Goal: Task Accomplishment & Management: Use online tool/utility

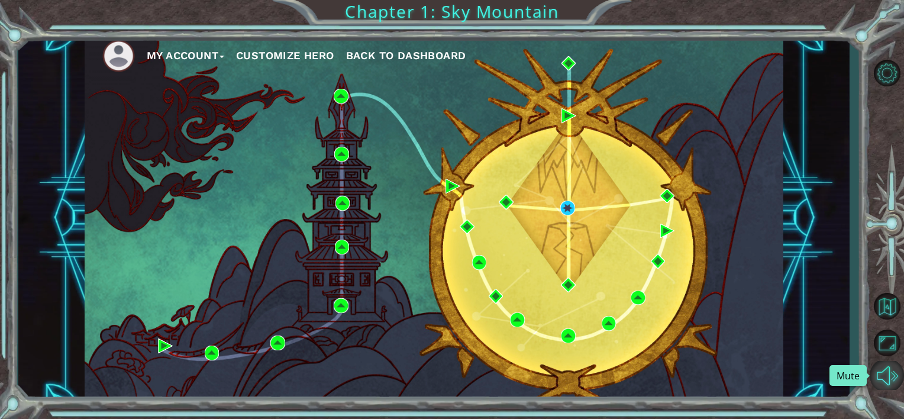
click at [891, 381] on button "Mute" at bounding box center [887, 375] width 34 height 29
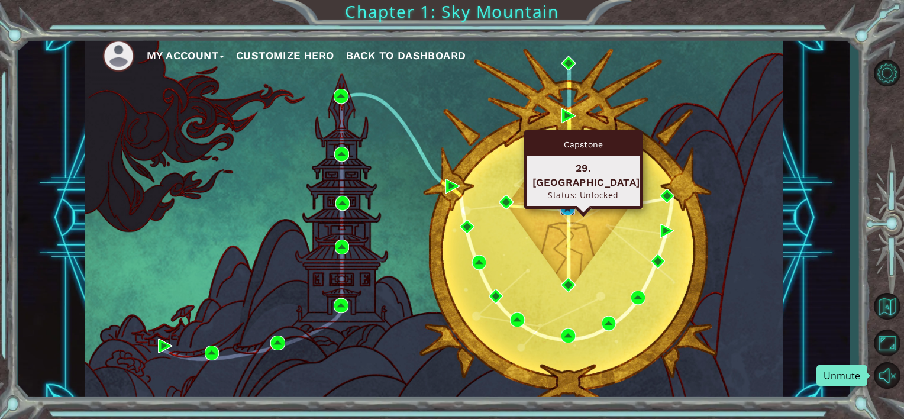
click at [571, 207] on img at bounding box center [568, 208] width 15 height 15
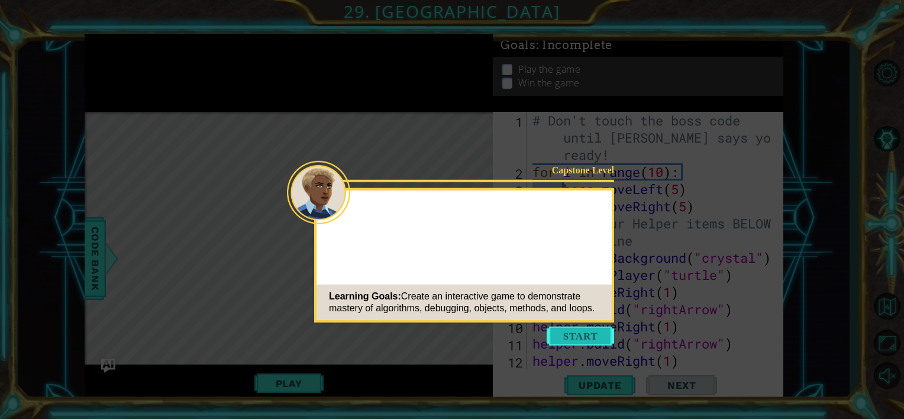
click at [602, 336] on button "Start" at bounding box center [580, 336] width 67 height 19
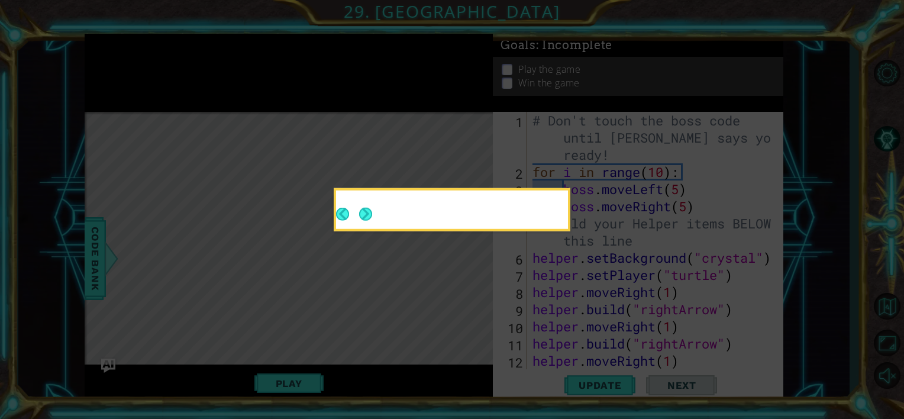
click at [373, 214] on div at bounding box center [452, 212] width 232 height 34
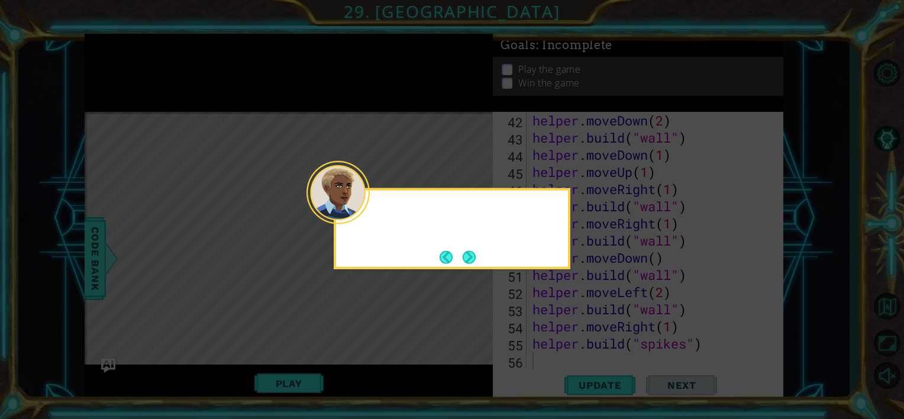
scroll to position [755, 0]
click at [476, 260] on button "Next" at bounding box center [469, 256] width 13 height 13
click at [475, 257] on button "Next" at bounding box center [469, 256] width 13 height 13
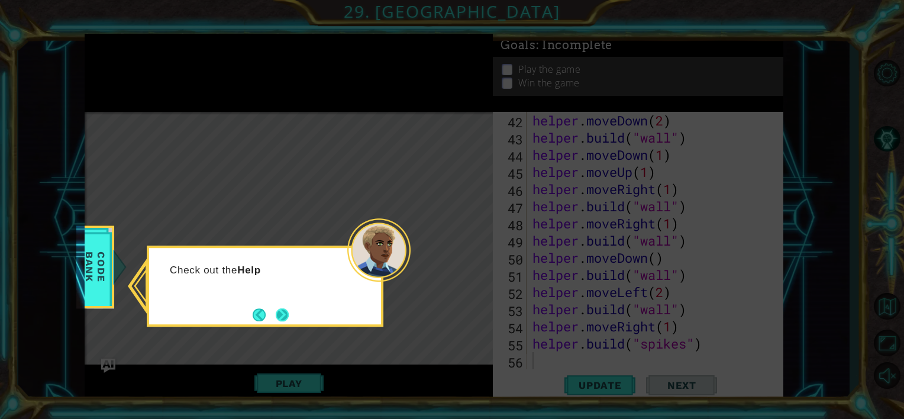
click at [282, 314] on button "Next" at bounding box center [282, 314] width 13 height 13
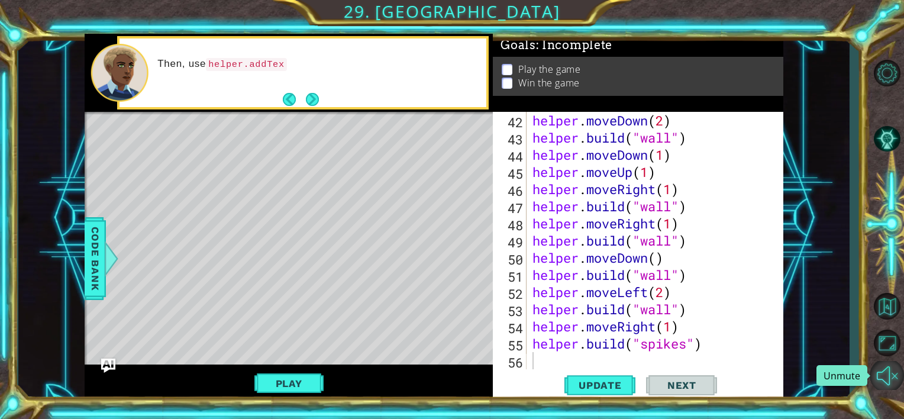
click at [887, 376] on button "Unmute" at bounding box center [887, 375] width 34 height 29
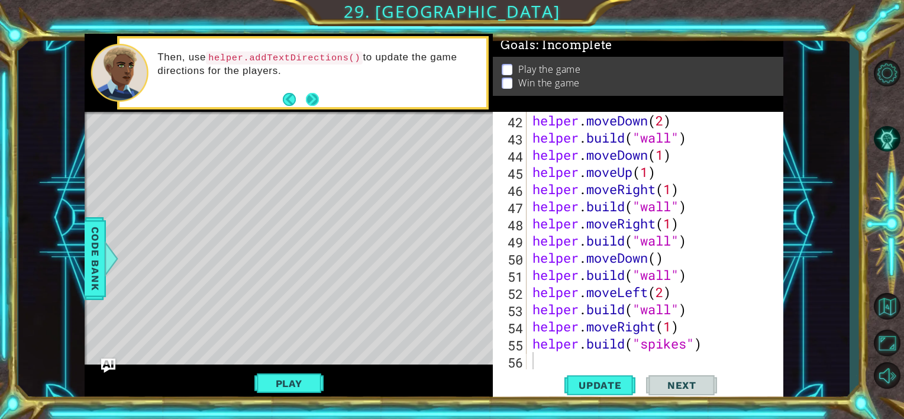
click at [314, 102] on button "Next" at bounding box center [312, 99] width 13 height 13
click at [313, 98] on button "Next" at bounding box center [312, 99] width 13 height 13
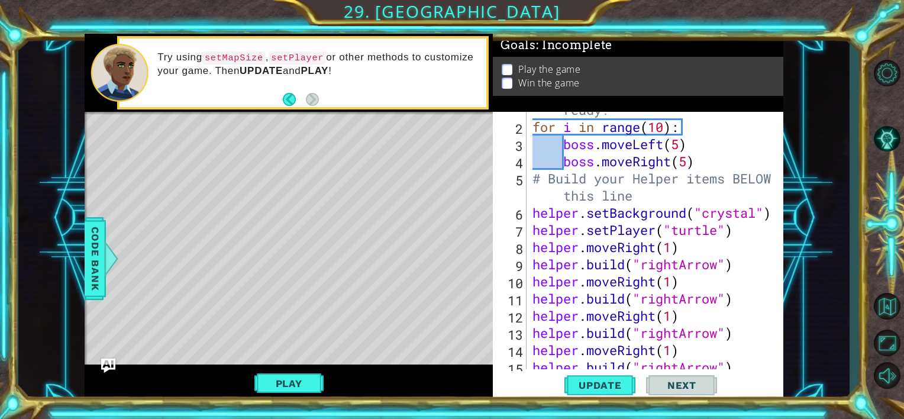
scroll to position [45, 0]
click at [532, 213] on div "# Don't touch the boss code until [PERSON_NAME] says you're ready! for i in ran…" at bounding box center [653, 230] width 247 height 326
type textarea "helper.setBackground("crystal")"
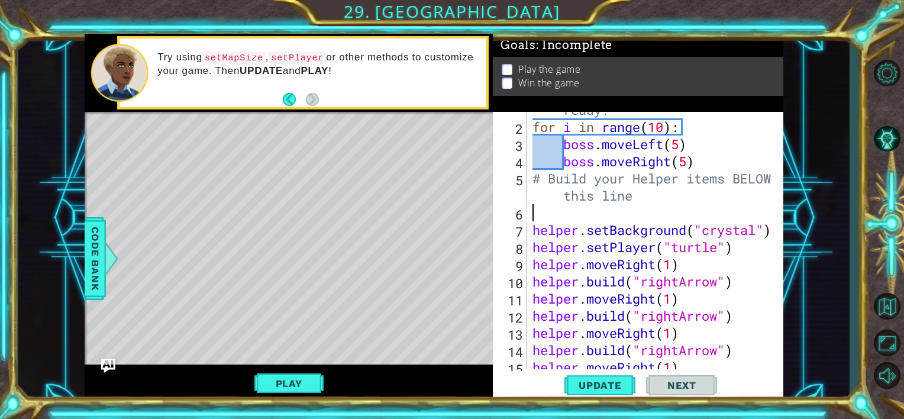
click at [539, 211] on div "# Don't touch the boss code until [PERSON_NAME] says you're ready! for i in ran…" at bounding box center [653, 230] width 247 height 326
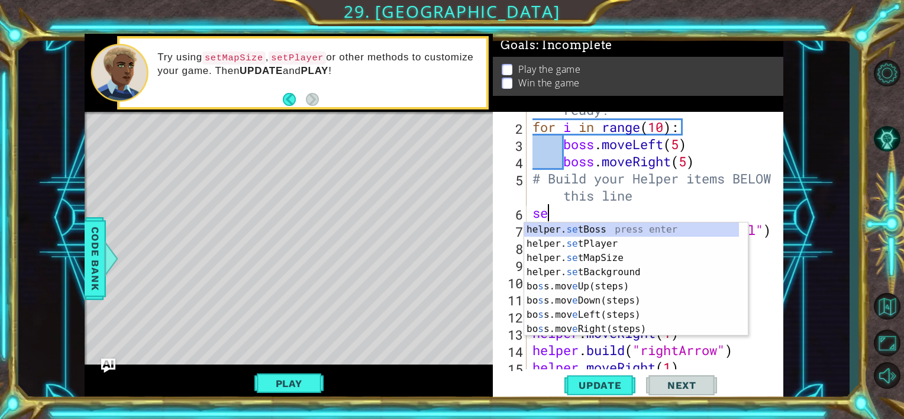
scroll to position [0, 0]
click at [566, 258] on div "helper. set Boss press enter helper. set Player press enter helper. set MapSize…" at bounding box center [636, 294] width 224 height 142
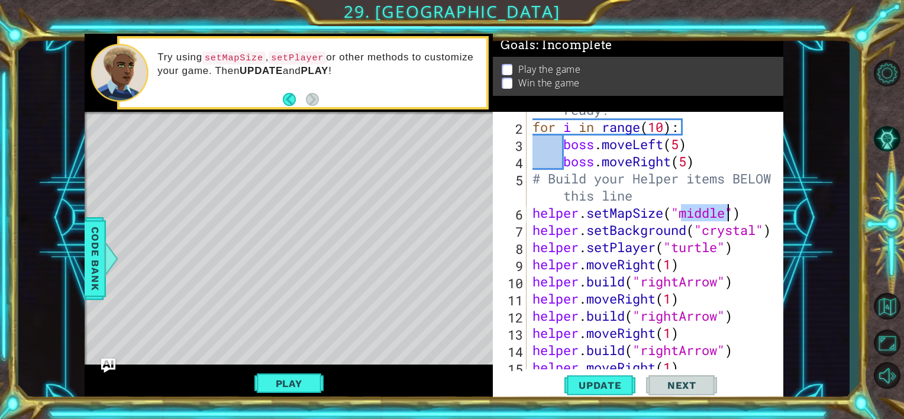
click at [753, 210] on div "# Don't touch the boss code until [PERSON_NAME] says you're ready! for i in ran…" at bounding box center [653, 230] width 247 height 326
click at [531, 210] on div "# Don't touch the boss code until [PERSON_NAME] says you're ready! for i in ran…" at bounding box center [653, 230] width 247 height 326
click at [604, 385] on span "Update" at bounding box center [600, 385] width 67 height 12
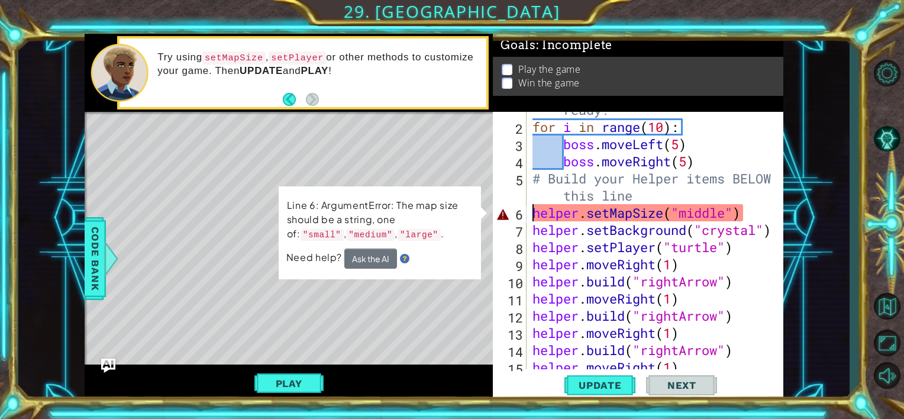
click at [755, 214] on div "# Don't touch the boss code until [PERSON_NAME] says you're ready! for i in ran…" at bounding box center [653, 230] width 247 height 326
drag, startPoint x: 682, startPoint y: 216, endPoint x: 727, endPoint y: 219, distance: 44.5
click at [727, 219] on div "# Don't touch the boss code until [PERSON_NAME] says you're ready! for i in ran…" at bounding box center [653, 230] width 247 height 326
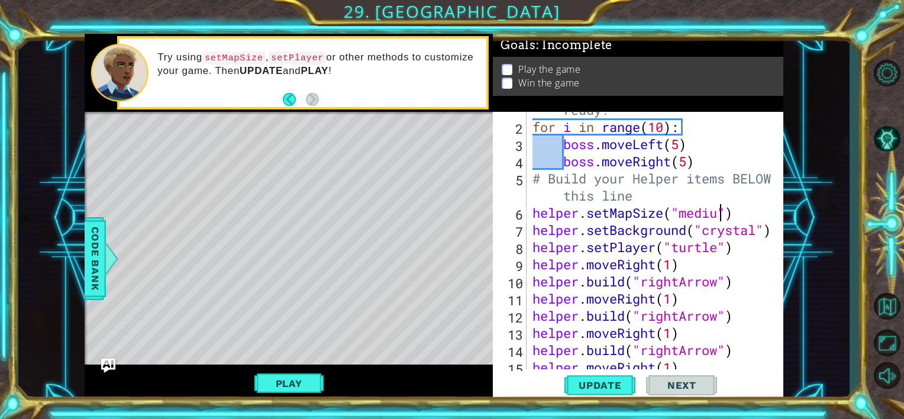
scroll to position [0, 9]
click at [752, 217] on div "# Don't touch the boss code until [PERSON_NAME] says you're ready! for i in ran…" at bounding box center [653, 230] width 247 height 326
click at [599, 385] on span "Update" at bounding box center [600, 385] width 67 height 12
click at [285, 382] on button "Play" at bounding box center [289, 383] width 69 height 22
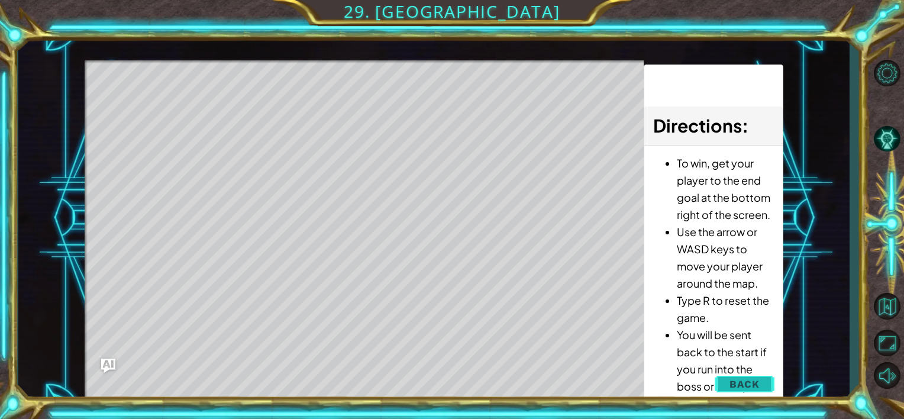
click at [748, 386] on span "Back" at bounding box center [745, 384] width 30 height 12
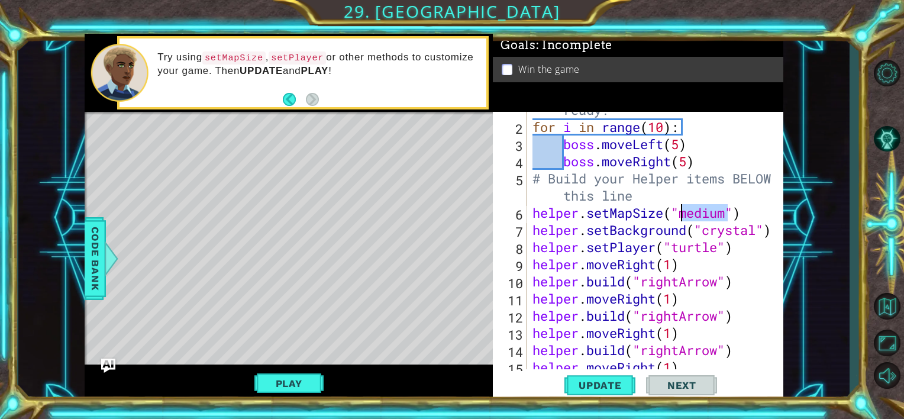
drag, startPoint x: 726, startPoint y: 216, endPoint x: 684, endPoint y: 214, distance: 42.1
click at [684, 214] on div "# Don't touch the boss code until [PERSON_NAME] says you're ready! for i in ran…" at bounding box center [653, 230] width 247 height 326
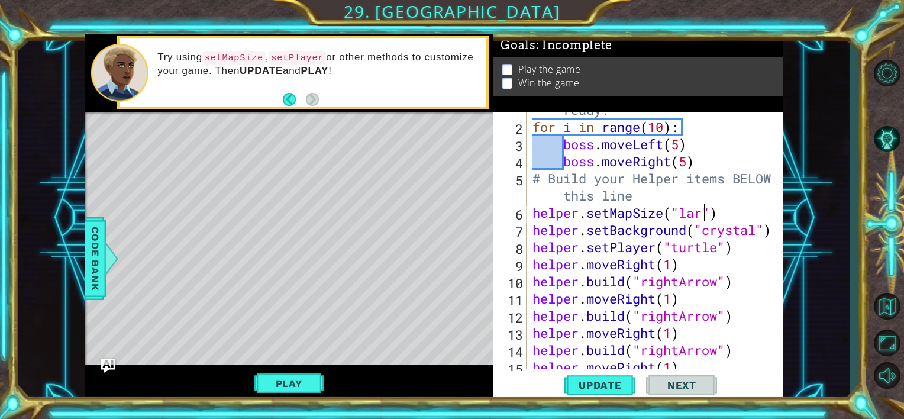
type textarea "helper.setMapSize("large")"
click at [617, 384] on span "Update" at bounding box center [600, 385] width 67 height 12
click at [303, 388] on button "Play" at bounding box center [289, 383] width 69 height 22
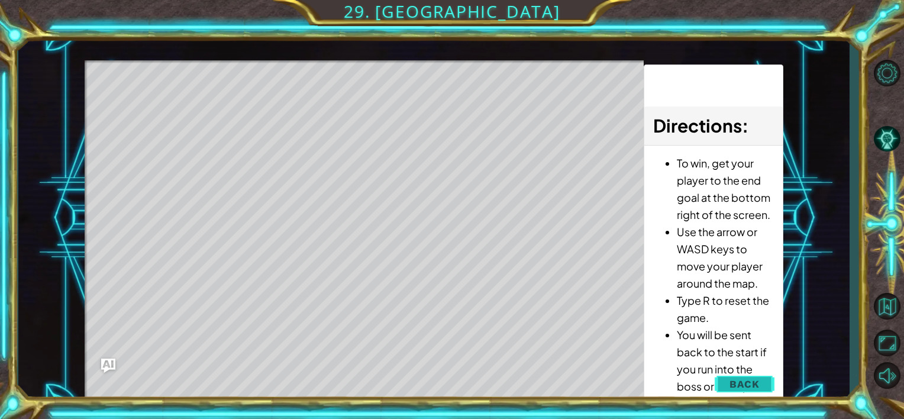
click at [746, 382] on span "Back" at bounding box center [745, 384] width 30 height 12
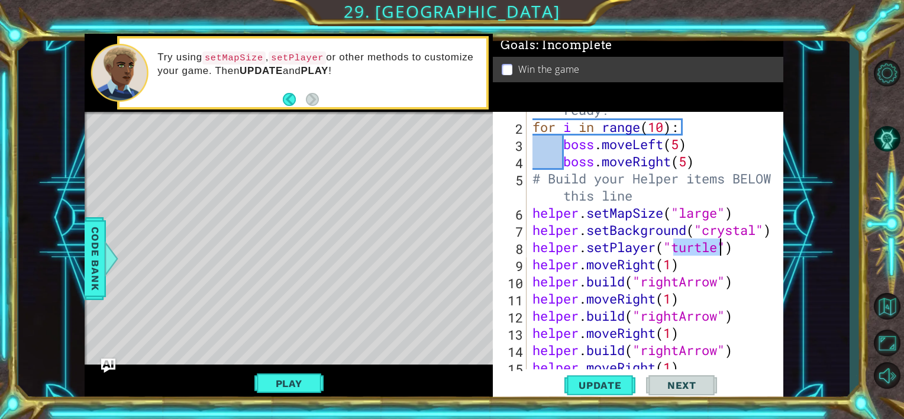
drag, startPoint x: 675, startPoint y: 251, endPoint x: 719, endPoint y: 256, distance: 44.1
click at [719, 256] on div "# Don't touch the boss code until [PERSON_NAME] says you're ready! for i in ran…" at bounding box center [653, 230] width 247 height 326
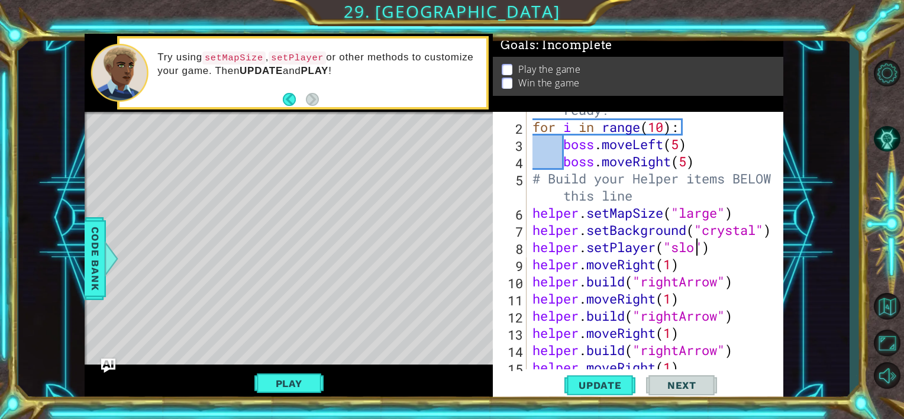
scroll to position [0, 8]
click at [605, 392] on button "Update" at bounding box center [600, 385] width 71 height 29
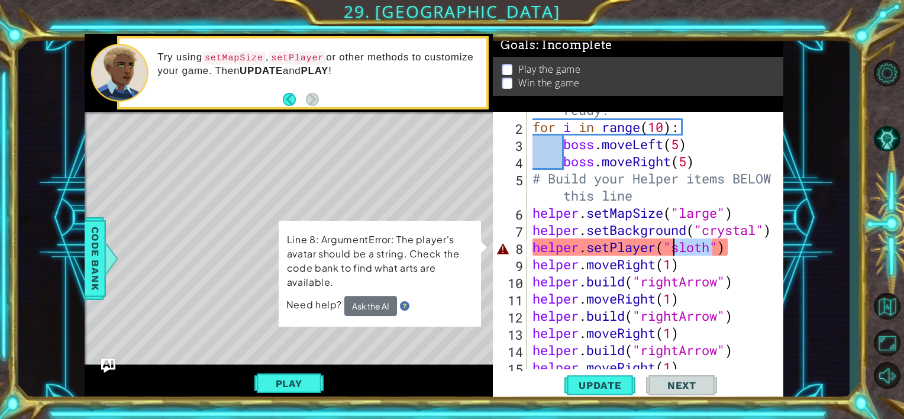
drag, startPoint x: 710, startPoint y: 249, endPoint x: 672, endPoint y: 253, distance: 38.2
click at [672, 253] on div "# Don't touch the boss code until [PERSON_NAME] says you're ready! for i in ran…" at bounding box center [653, 230] width 247 height 326
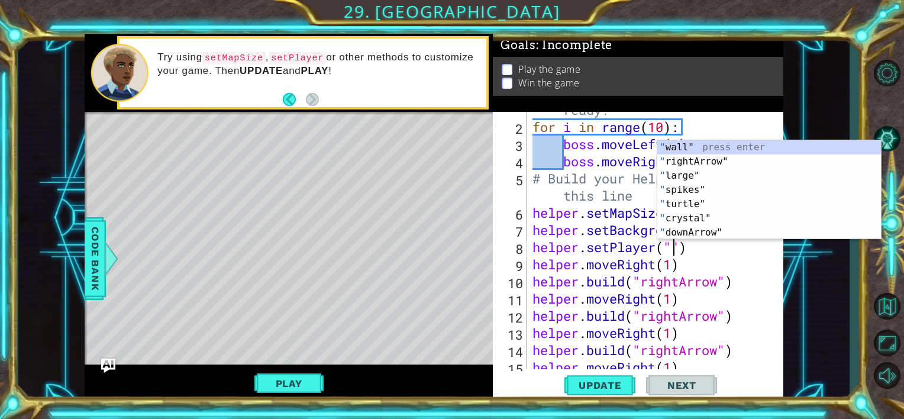
scroll to position [0, 6]
click at [701, 205] on div "" wall" press enter " rightArrow" press enter " large" press enter " spikes" pr…" at bounding box center [770, 204] width 224 height 128
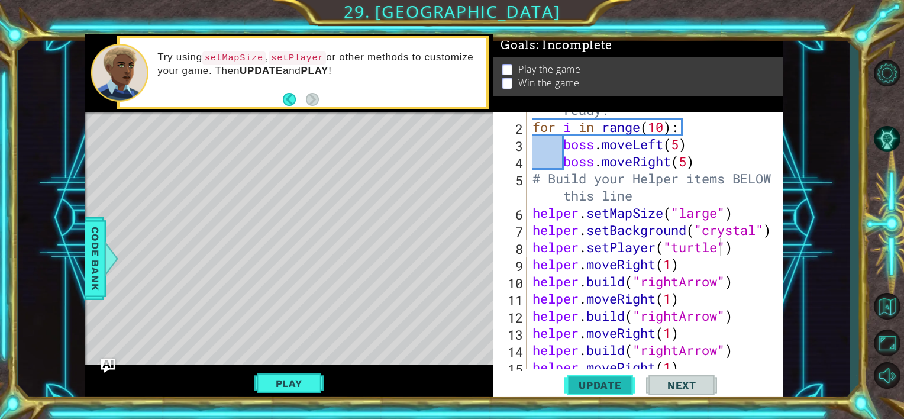
click at [618, 385] on span "Update" at bounding box center [600, 385] width 67 height 12
drag, startPoint x: 719, startPoint y: 218, endPoint x: 682, endPoint y: 218, distance: 36.7
click at [682, 218] on div "# Don't touch the boss code until [PERSON_NAME] says you're ready! for i in ran…" at bounding box center [653, 230] width 247 height 326
type textarea "helper.setMapSize("medium")"
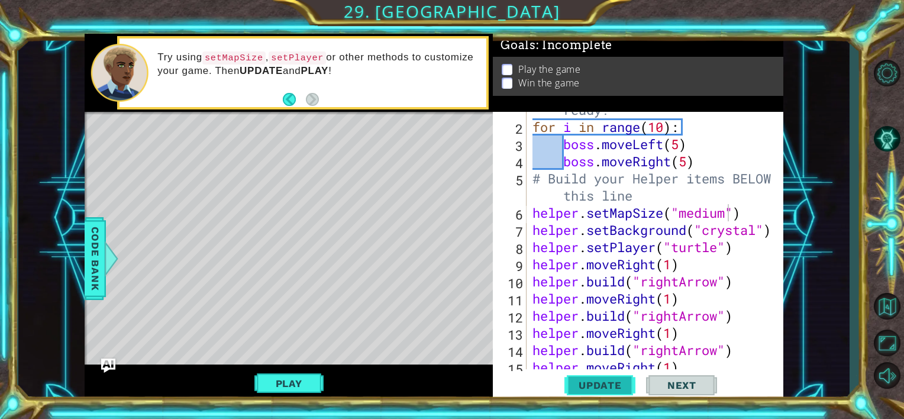
click at [616, 386] on span "Update" at bounding box center [600, 385] width 67 height 12
click at [299, 381] on button "Play" at bounding box center [289, 383] width 69 height 22
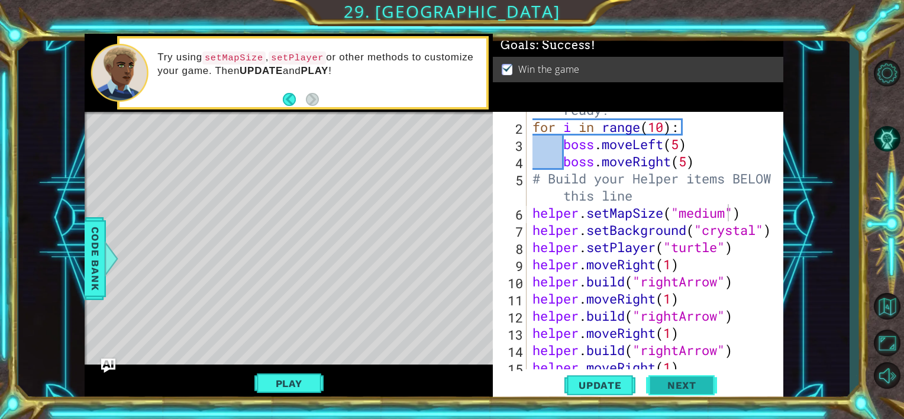
click at [675, 378] on button "Next" at bounding box center [681, 386] width 71 height 29
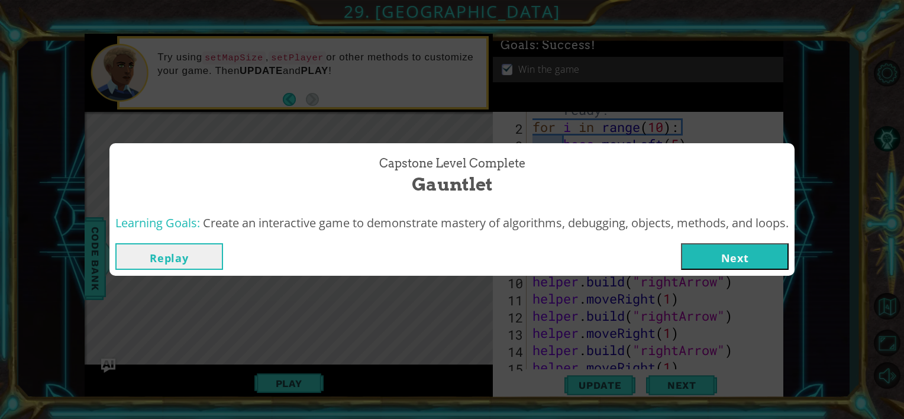
click at [725, 258] on button "Next" at bounding box center [735, 256] width 108 height 27
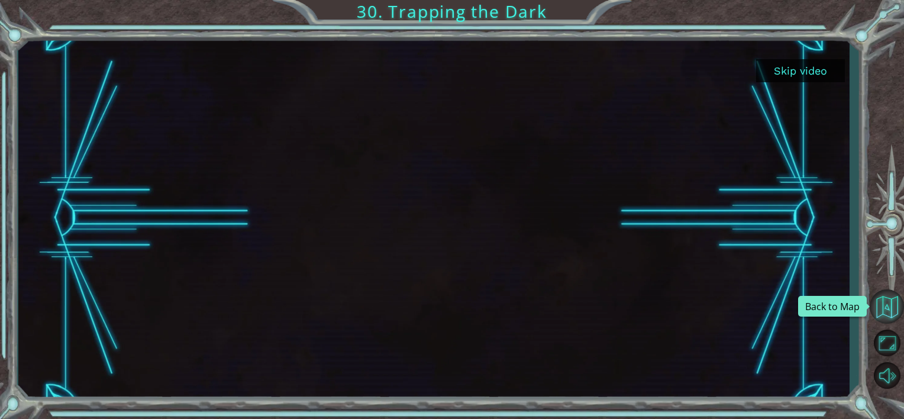
click at [896, 311] on button "Back to Map" at bounding box center [887, 306] width 34 height 34
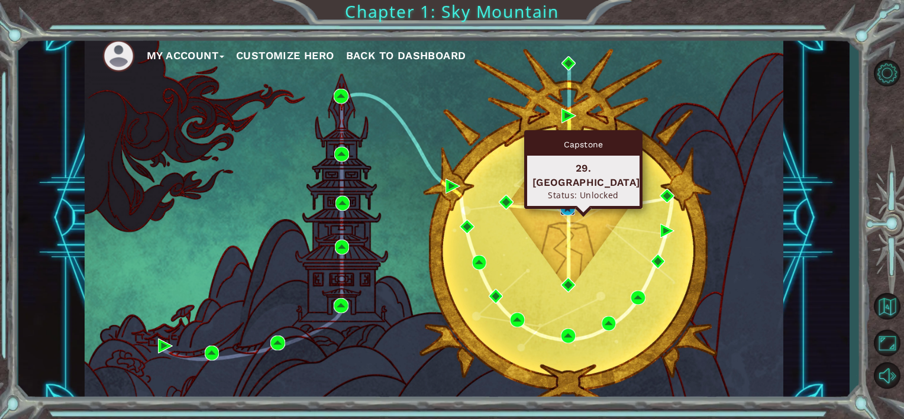
click at [568, 210] on img at bounding box center [568, 208] width 15 height 15
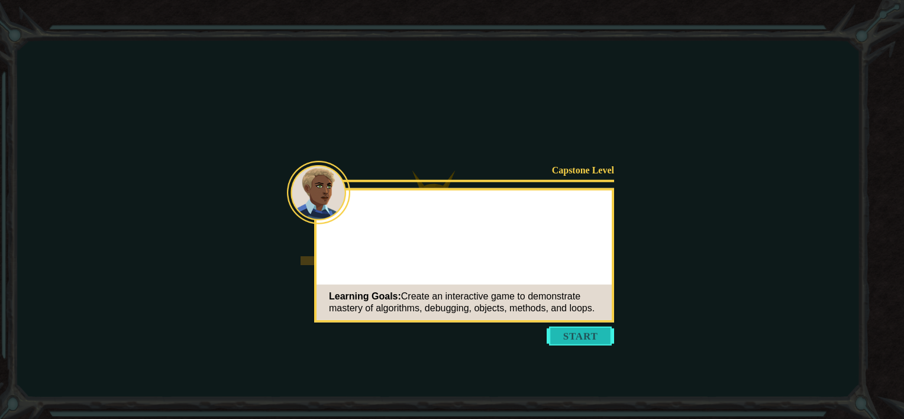
click at [598, 342] on button "Start" at bounding box center [580, 336] width 67 height 19
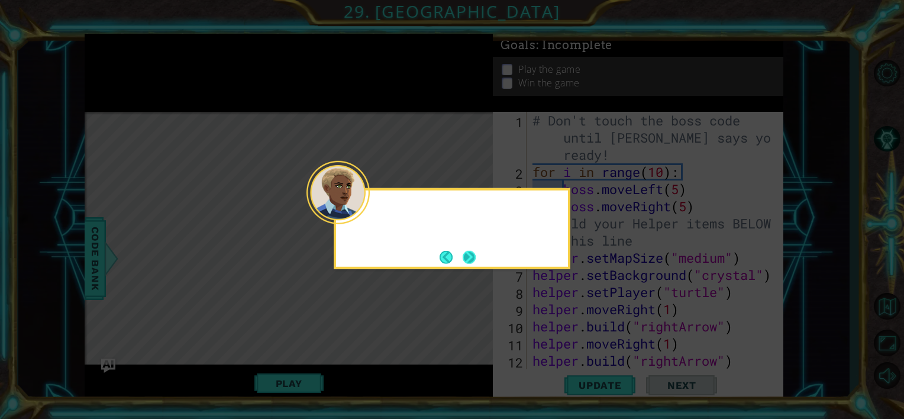
click at [370, 213] on div at bounding box center [452, 212] width 232 height 34
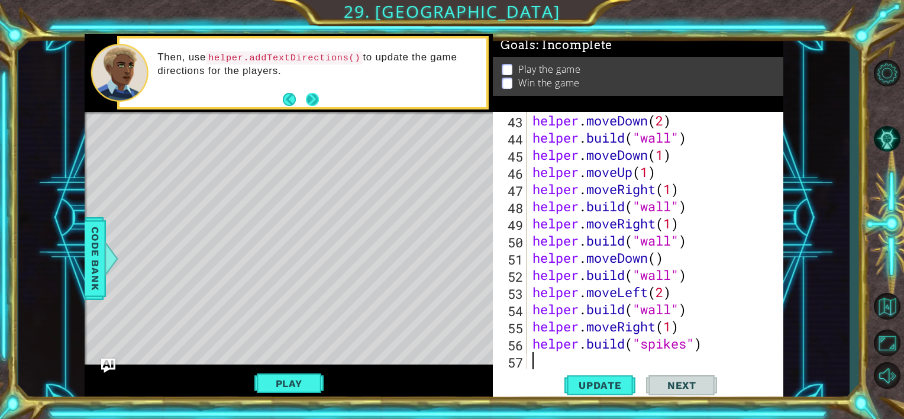
click at [313, 100] on button "Next" at bounding box center [312, 99] width 13 height 13
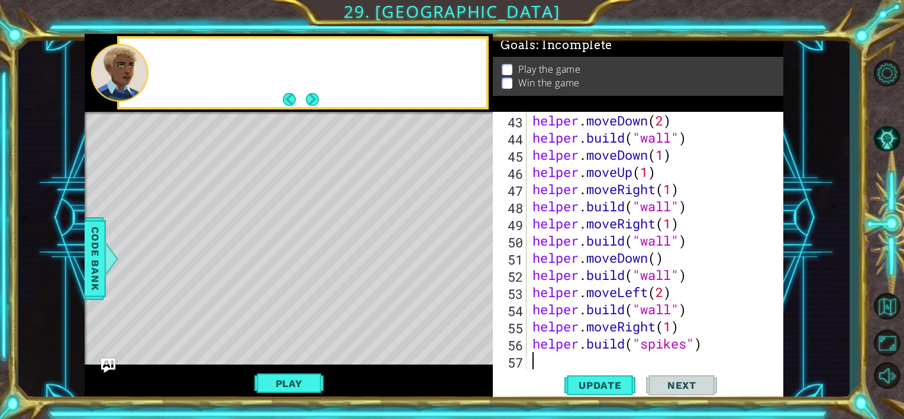
click at [313, 100] on button "Next" at bounding box center [312, 99] width 13 height 13
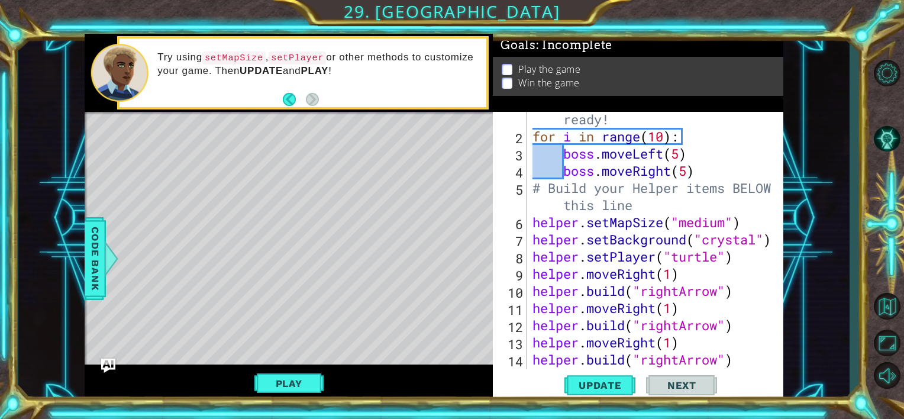
scroll to position [0, 0]
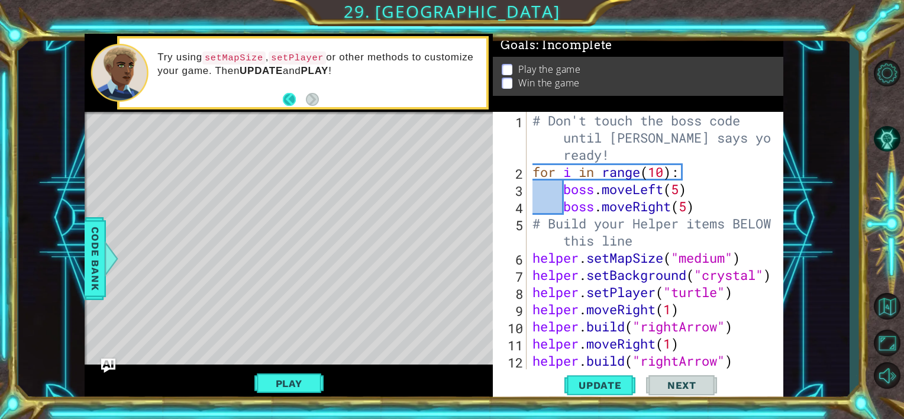
click at [287, 102] on button "Back" at bounding box center [294, 99] width 23 height 13
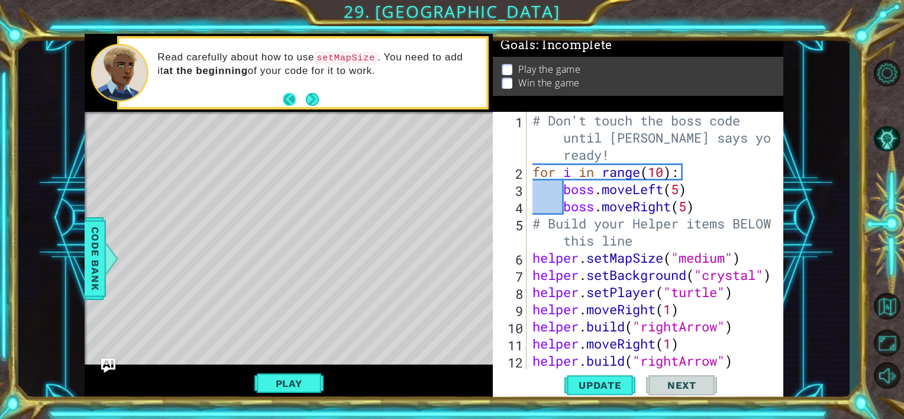
click at [288, 99] on button "Back" at bounding box center [294, 99] width 23 height 13
click at [291, 97] on button "Back" at bounding box center [294, 99] width 23 height 13
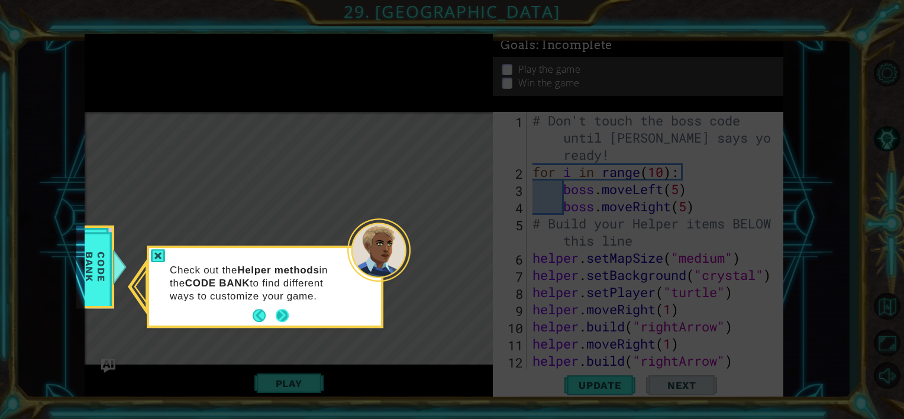
click at [288, 320] on button "Next" at bounding box center [282, 316] width 13 height 13
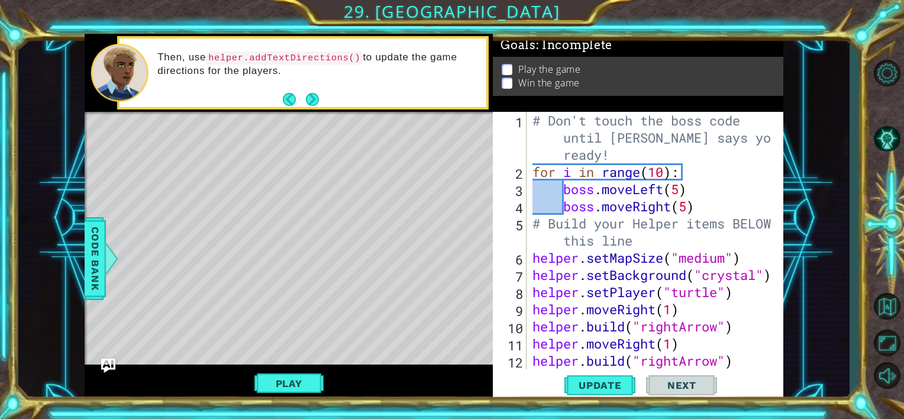
click at [533, 257] on div "# Don't touch the boss code until [PERSON_NAME] says you're ready! for i in ran…" at bounding box center [653, 275] width 247 height 326
type textarea "helper.setMapSize("medium")"
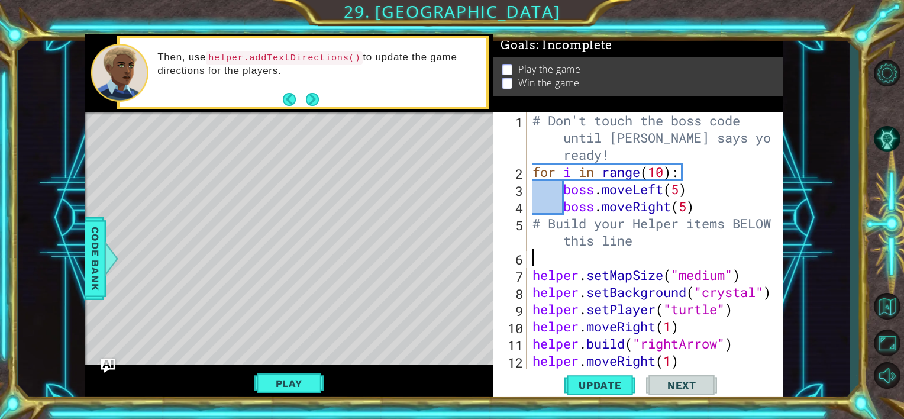
click at [533, 257] on div "# Don't touch the boss code until [PERSON_NAME] says you're ready! for i in ran…" at bounding box center [653, 275] width 247 height 326
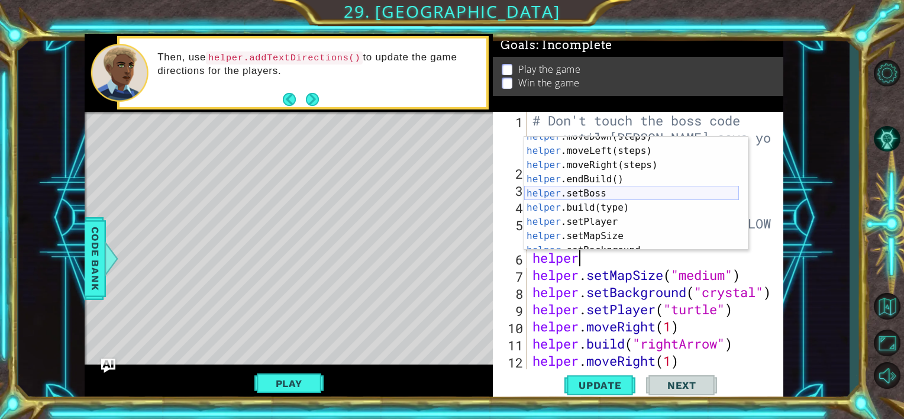
scroll to position [71, 0]
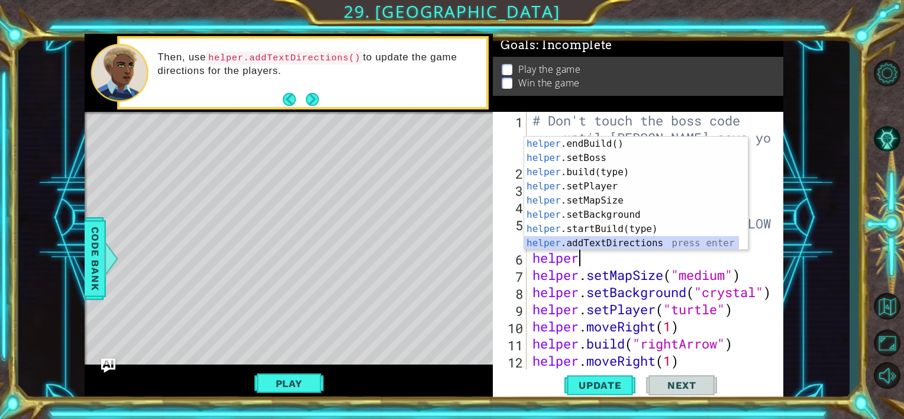
click at [590, 242] on div "helper .endBuild() press enter helper .setBoss press enter helper .build(type) …" at bounding box center [631, 208] width 215 height 142
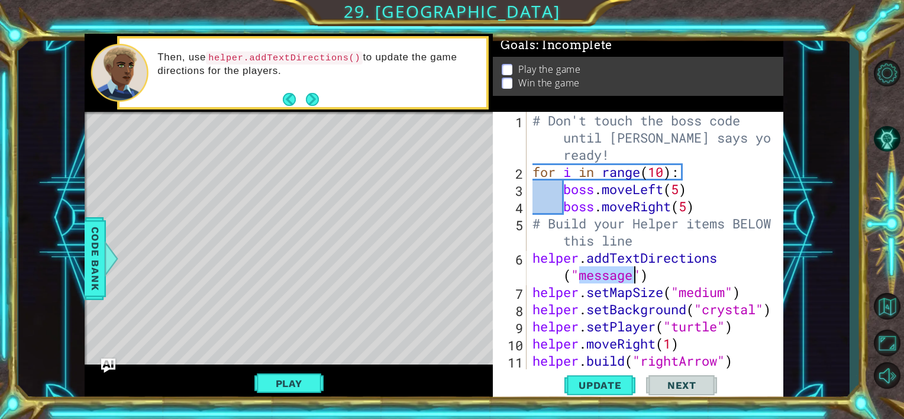
paste textarea "Code Area"
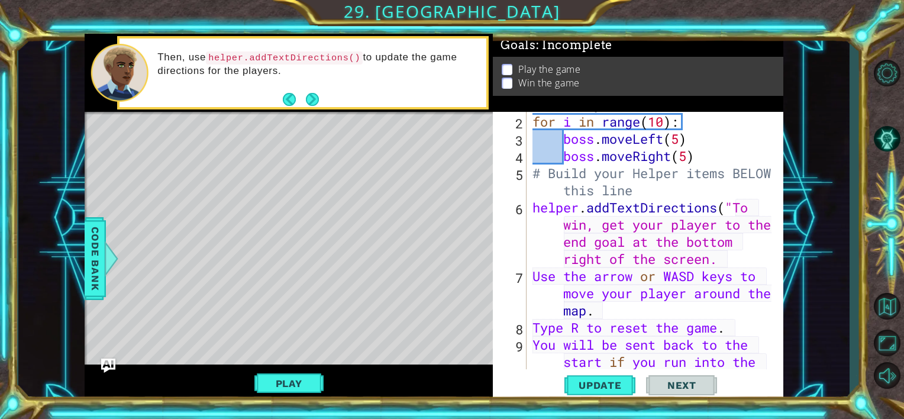
scroll to position [50, 0]
click at [533, 278] on div "# Don't touch the boss code until [PERSON_NAME] says you're ready! for i in ran…" at bounding box center [653, 242] width 247 height 360
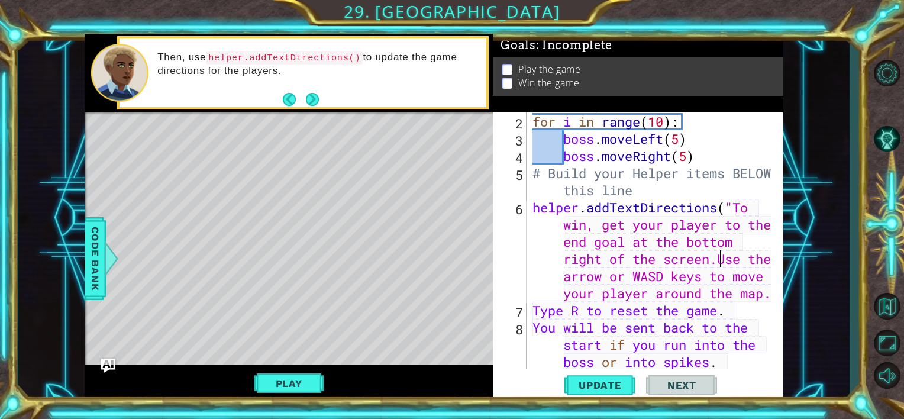
click at [536, 314] on div "# Don't touch the boss code until [PERSON_NAME] says you're ready! for i in ran…" at bounding box center [653, 242] width 247 height 360
click at [534, 327] on div "# Don't touch the boss code until [PERSON_NAME] says you're ready! for i in ran…" at bounding box center [653, 242] width 247 height 360
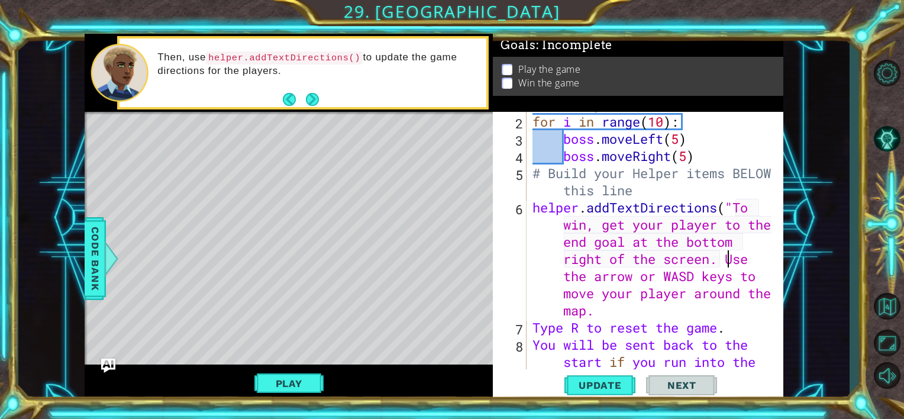
click at [533, 329] on div "# Don't touch the boss code until [PERSON_NAME] says you're ready! for i in ran…" at bounding box center [653, 242] width 247 height 360
click at [533, 348] on div "# Don't touch the boss code until [PERSON_NAME] says you're ready! for i in ran…" at bounding box center [653, 242] width 247 height 360
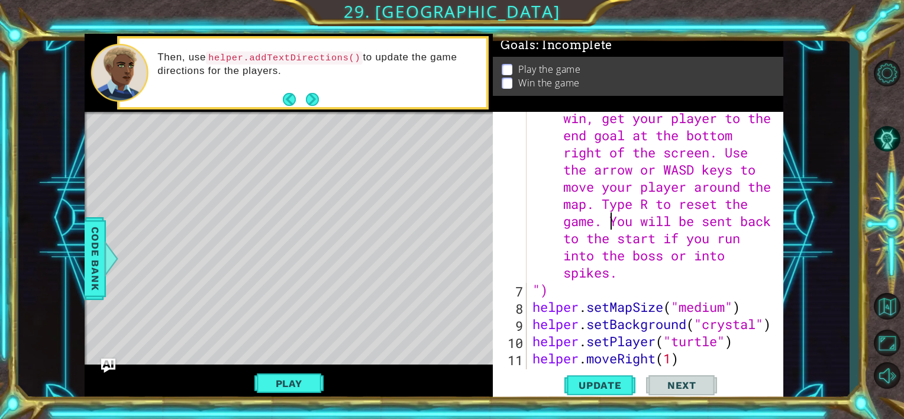
scroll to position [156, 0]
click at [534, 292] on div "helper . addTextDirections ( "To win, get your player to the end goal at the bo…" at bounding box center [653, 323] width 247 height 463
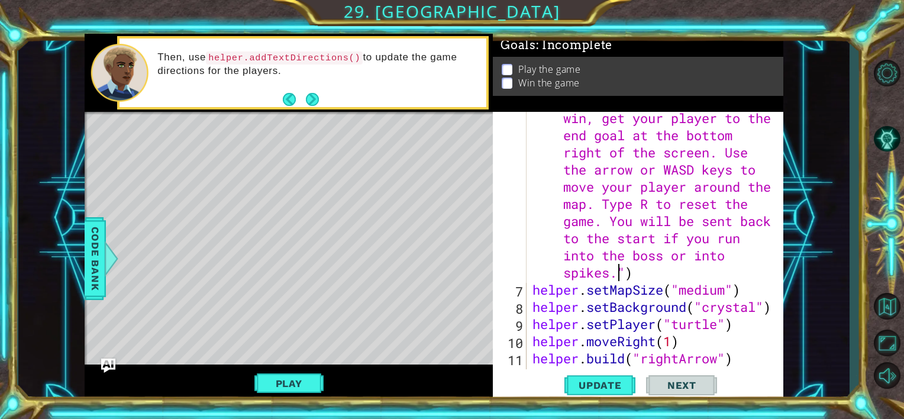
click at [526, 261] on div "6" at bounding box center [510, 188] width 31 height 189
click at [587, 387] on span "Update" at bounding box center [600, 385] width 67 height 12
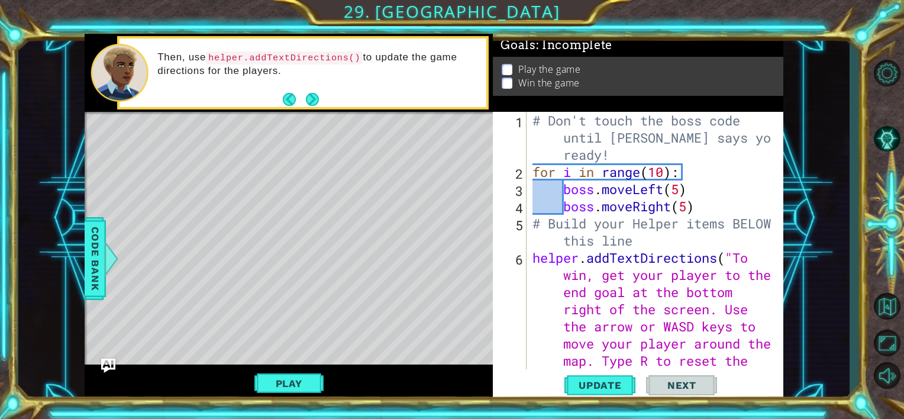
scroll to position [0, 0]
click at [284, 385] on button "Play" at bounding box center [289, 383] width 69 height 22
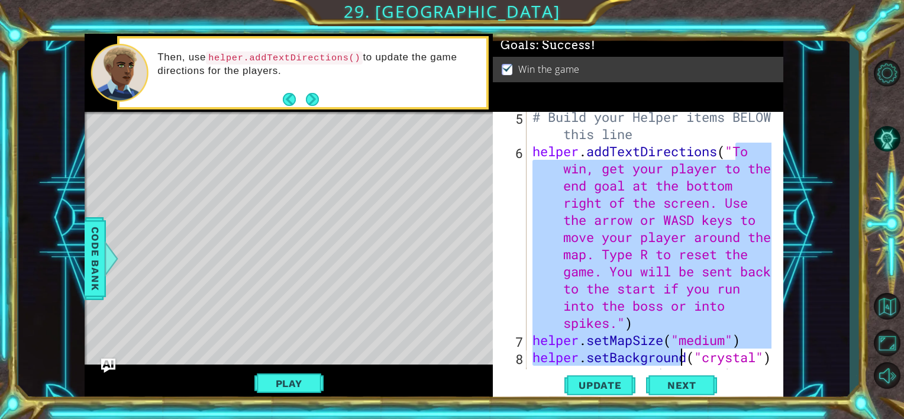
scroll to position [107, 0]
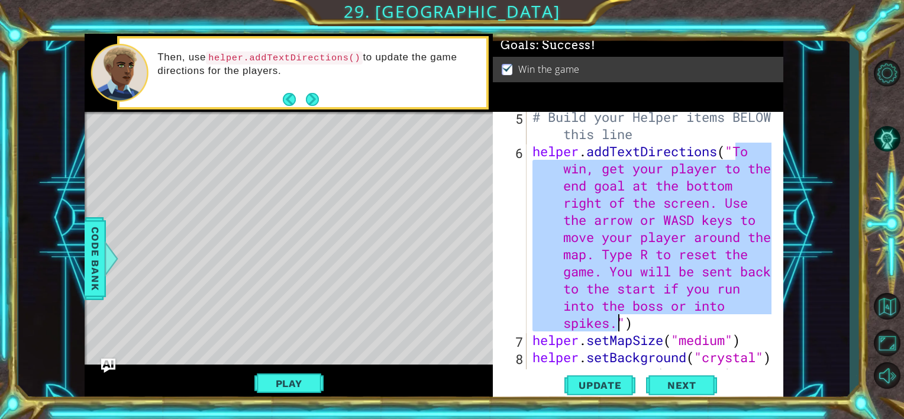
drag, startPoint x: 738, startPoint y: 257, endPoint x: 616, endPoint y: 324, distance: 138.6
click at [616, 324] on div "# Build your Helper items BELOW this line helper . addTextDirections ( "To win,…" at bounding box center [653, 262] width 247 height 309
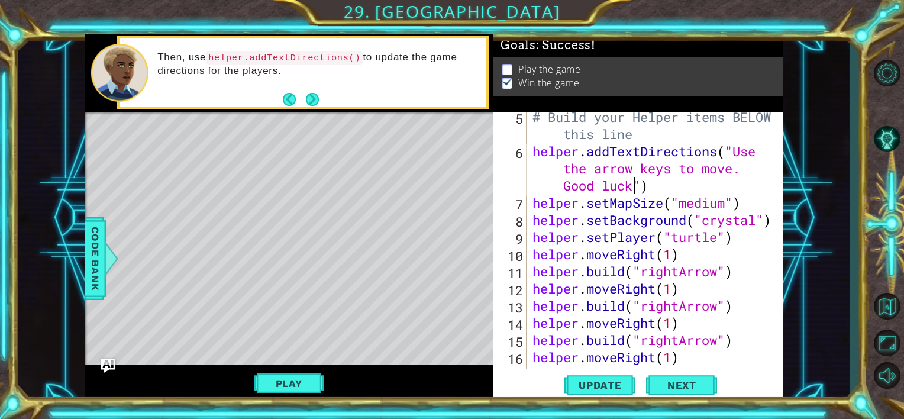
scroll to position [0, 22]
type textarea "helper.addTextDirections("Use the arrow keys to move. Good luck!")"
click at [618, 381] on span "Update" at bounding box center [600, 385] width 67 height 12
click at [319, 102] on button "Next" at bounding box center [312, 99] width 13 height 13
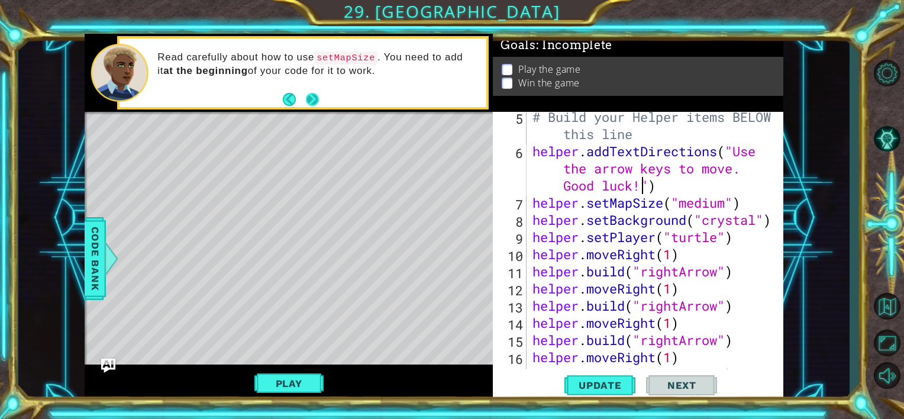
click at [314, 98] on button "Next" at bounding box center [312, 99] width 13 height 13
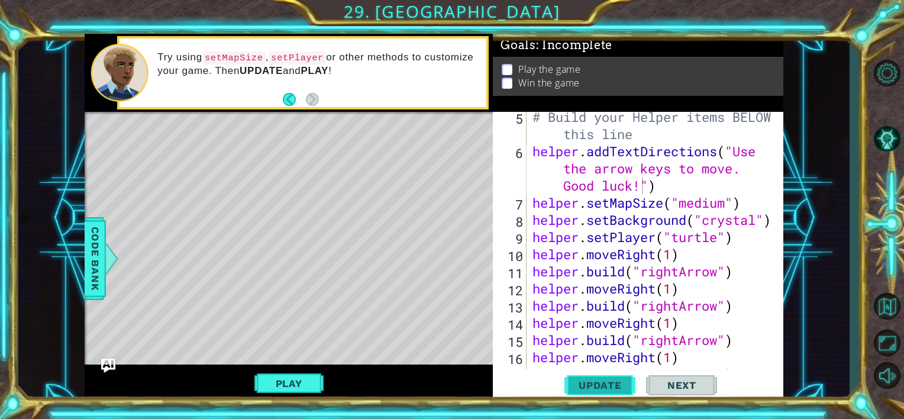
click at [590, 386] on span "Update" at bounding box center [600, 385] width 67 height 12
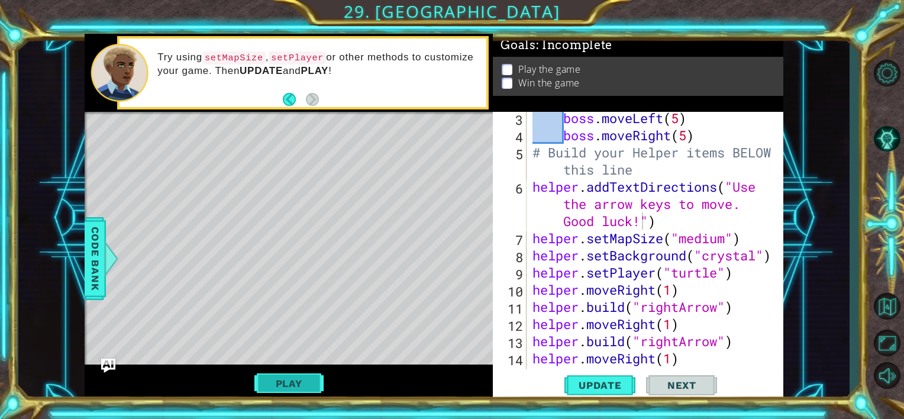
click at [314, 383] on button "Play" at bounding box center [289, 383] width 69 height 22
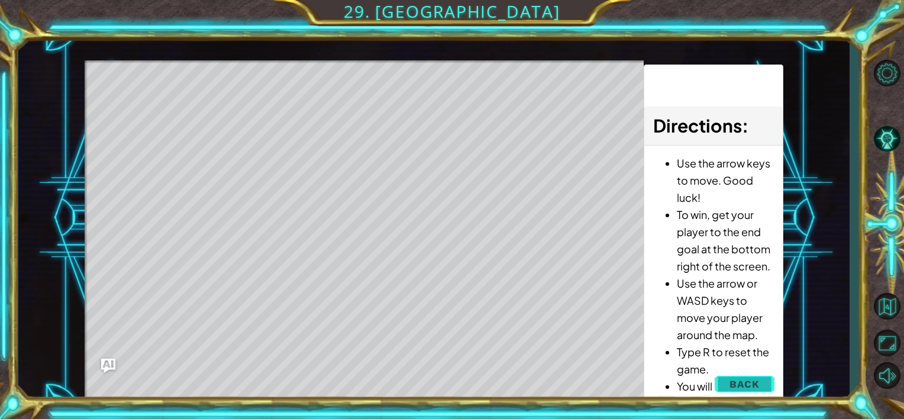
click at [739, 385] on span "Back" at bounding box center [745, 384] width 30 height 12
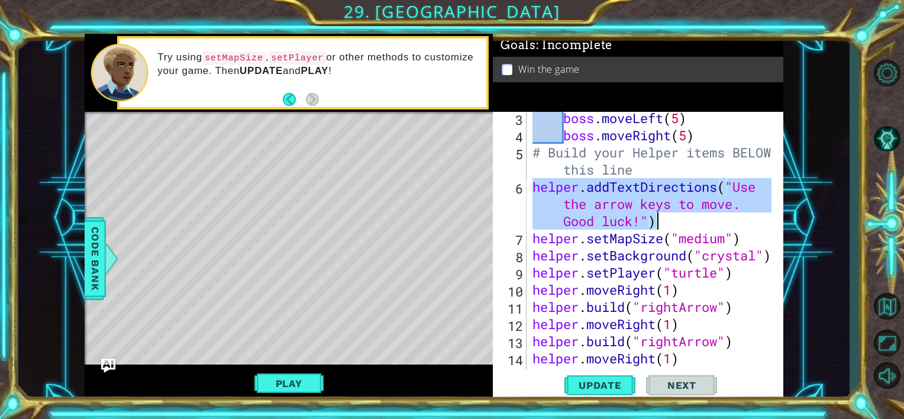
drag, startPoint x: 533, startPoint y: 187, endPoint x: 663, endPoint y: 223, distance: 135.1
click at [663, 223] on div "boss . moveLeft ( 5 ) boss . moveRight ( 5 ) # Build your Helper items BELOW th…" at bounding box center [653, 256] width 247 height 292
click at [535, 211] on div "boss . moveLeft ( 5 ) boss . moveRight ( 5 ) # Build your Helper items BELOW th…" at bounding box center [651, 240] width 242 height 257
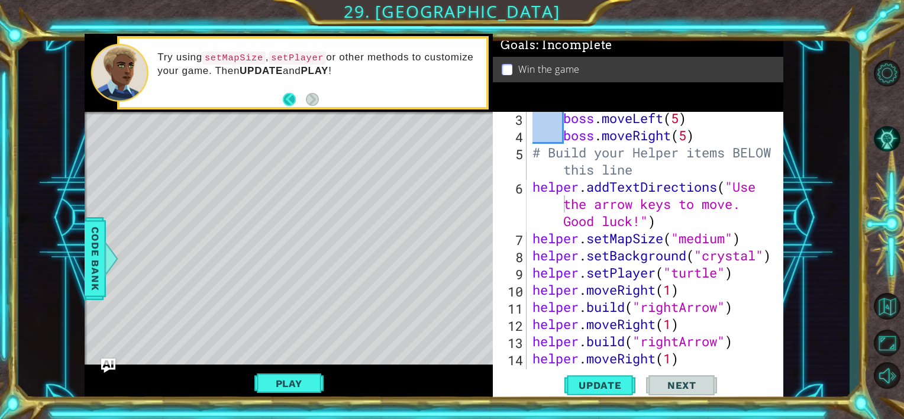
click at [293, 99] on button "Back" at bounding box center [294, 99] width 23 height 13
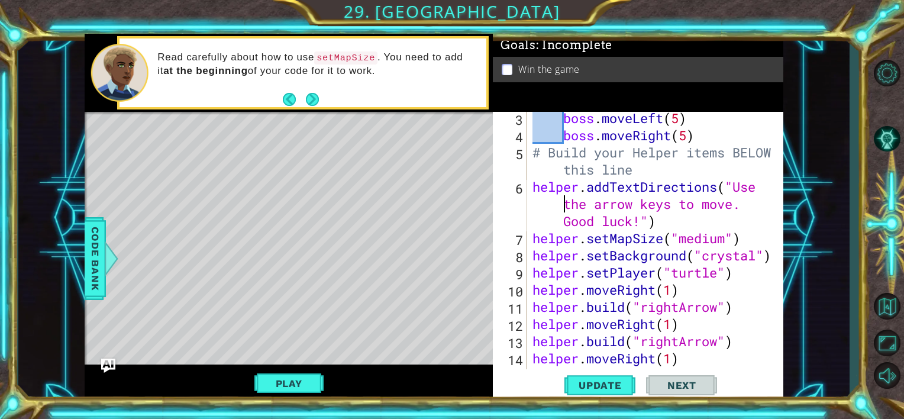
click at [293, 99] on button "Back" at bounding box center [294, 99] width 23 height 13
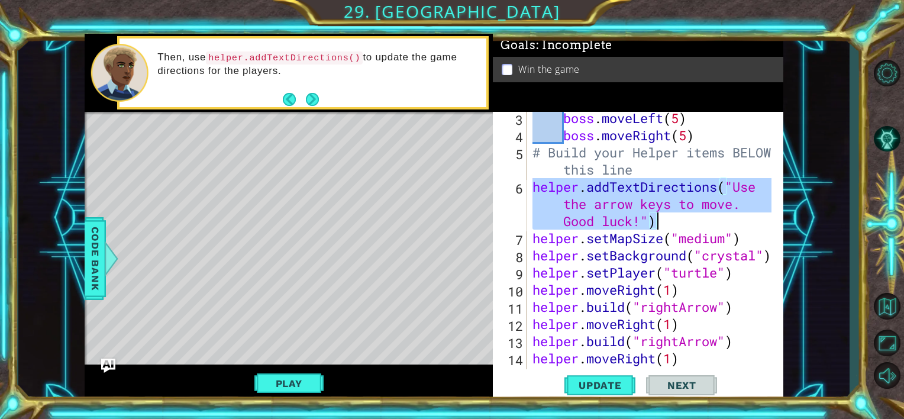
drag, startPoint x: 533, startPoint y: 188, endPoint x: 661, endPoint y: 226, distance: 133.4
click at [661, 226] on div "boss . moveLeft ( 5 ) boss . moveRight ( 5 ) # Build your Helper items BELOW th…" at bounding box center [653, 256] width 247 height 292
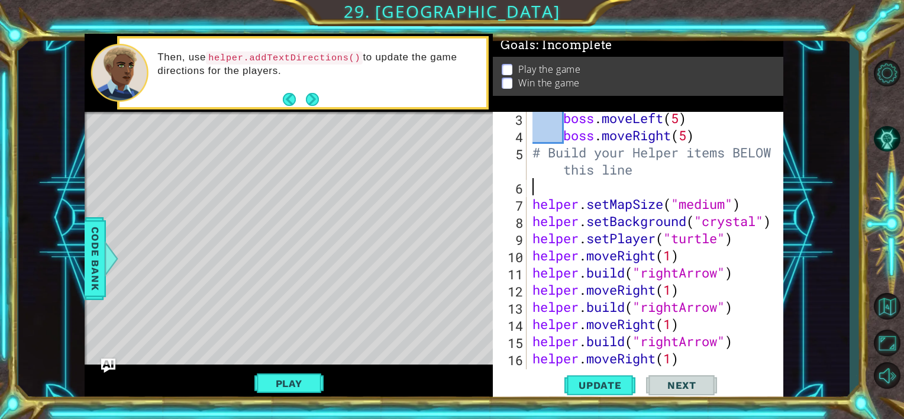
type textarea "# Build your Helper items BELOW this line"
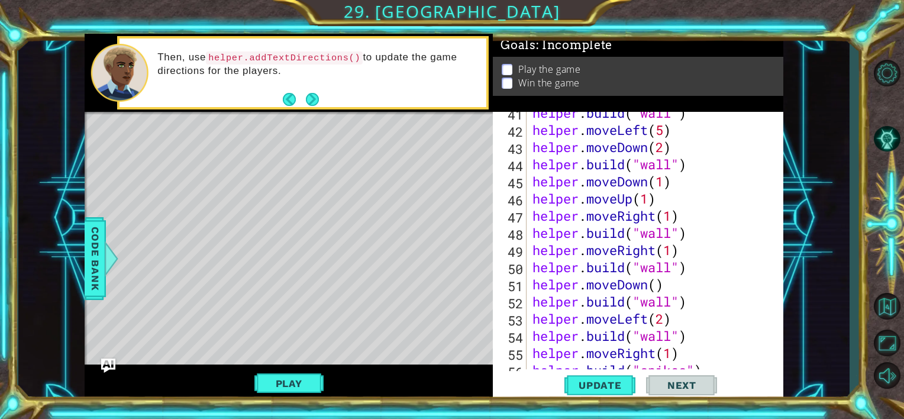
scroll to position [772, 0]
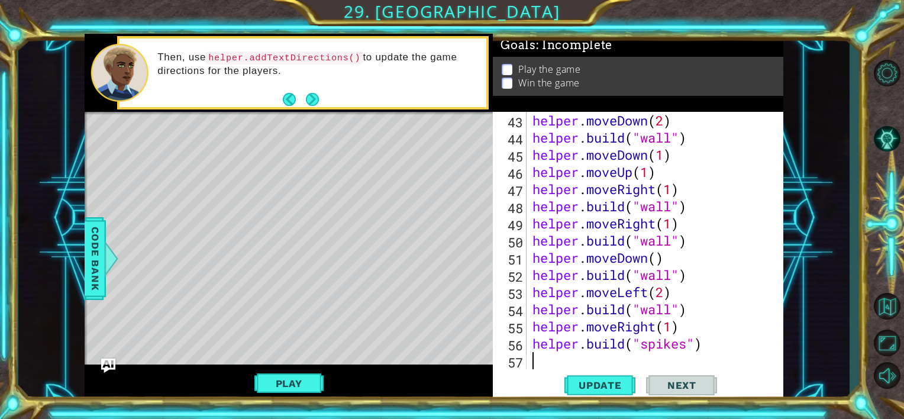
click at [555, 367] on div "helper . moveDown ( 2 ) helper . build ( "wall" ) helper . moveDown ( 1 ) helpe…" at bounding box center [653, 258] width 247 height 292
paste textarea "helper.addTextDirections("Use the arrow keys to move. Good luck!")"
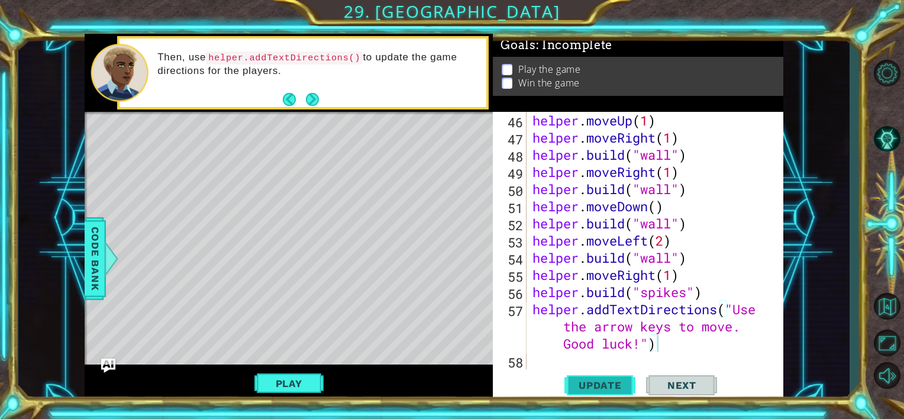
click at [593, 376] on button "Update" at bounding box center [600, 385] width 71 height 29
click at [302, 387] on button "Play" at bounding box center [289, 383] width 69 height 22
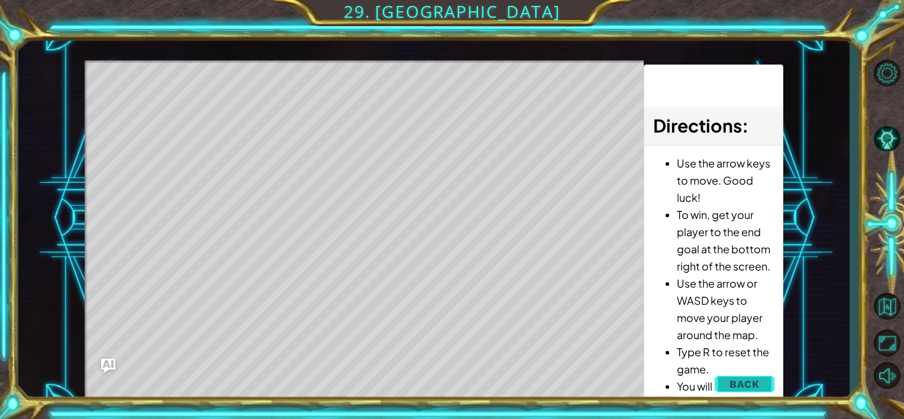
click at [736, 386] on span "Back" at bounding box center [745, 384] width 30 height 12
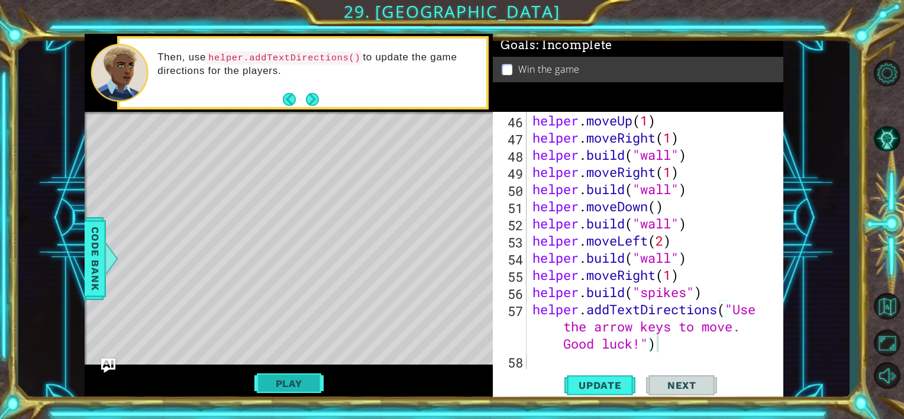
click at [289, 381] on button "Play" at bounding box center [289, 383] width 69 height 22
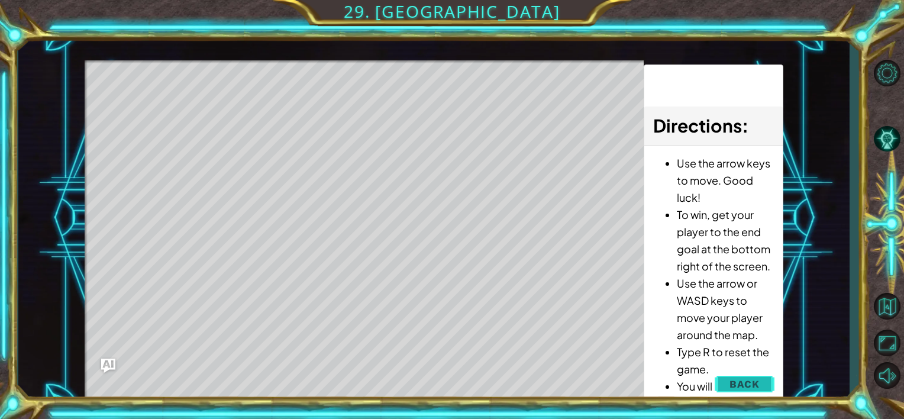
click at [756, 380] on span "Back" at bounding box center [745, 384] width 30 height 12
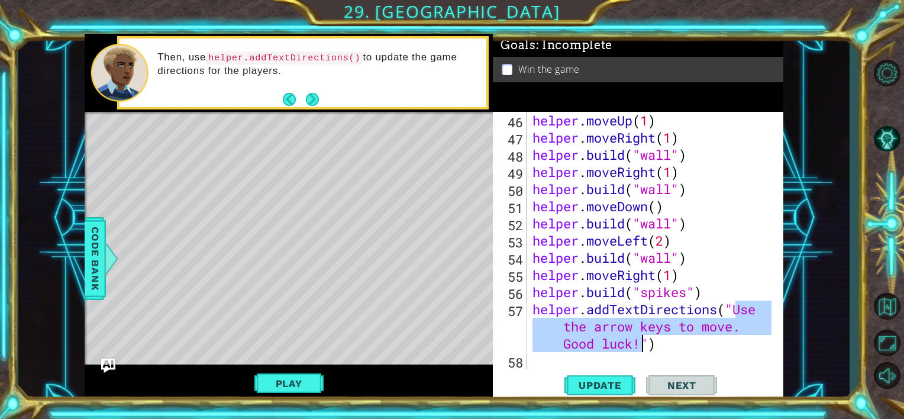
drag, startPoint x: 736, startPoint y: 314, endPoint x: 642, endPoint y: 349, distance: 100.9
click at [642, 349] on div "helper . moveUp ( 1 ) helper . moveRight ( 1 ) helper . build ( "wall" ) helper…" at bounding box center [653, 258] width 247 height 292
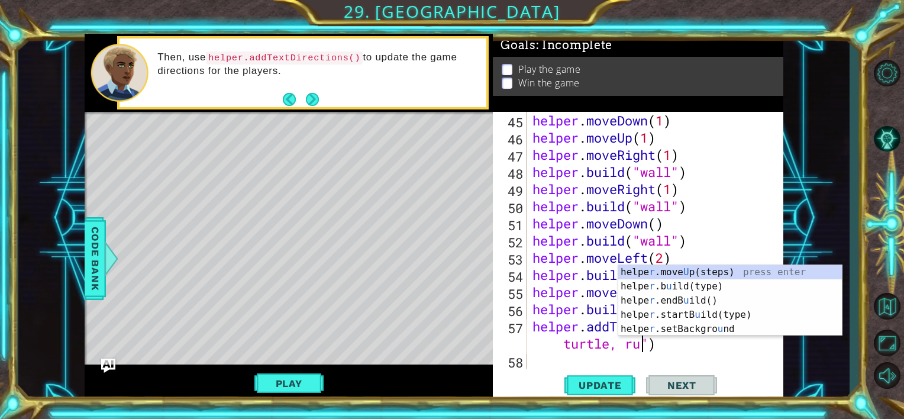
scroll to position [0, 14]
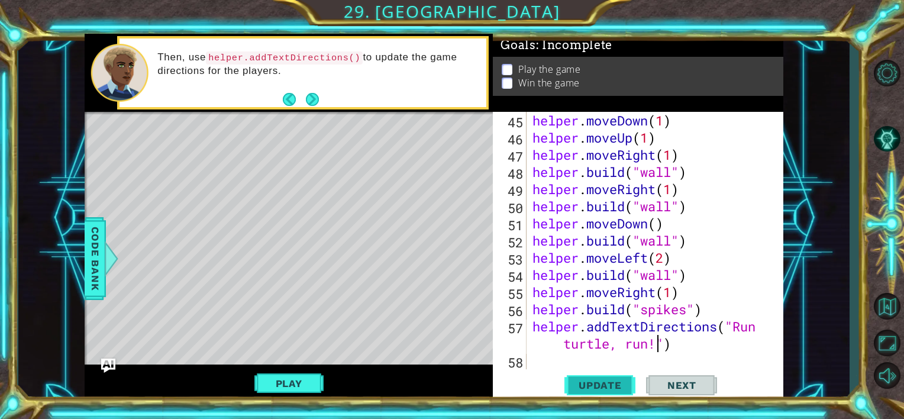
type textarea "helper.addTextDirections("Run turtle, run!")"
click at [586, 381] on span "Update" at bounding box center [600, 385] width 67 height 12
click at [296, 391] on button "Play" at bounding box center [289, 383] width 69 height 22
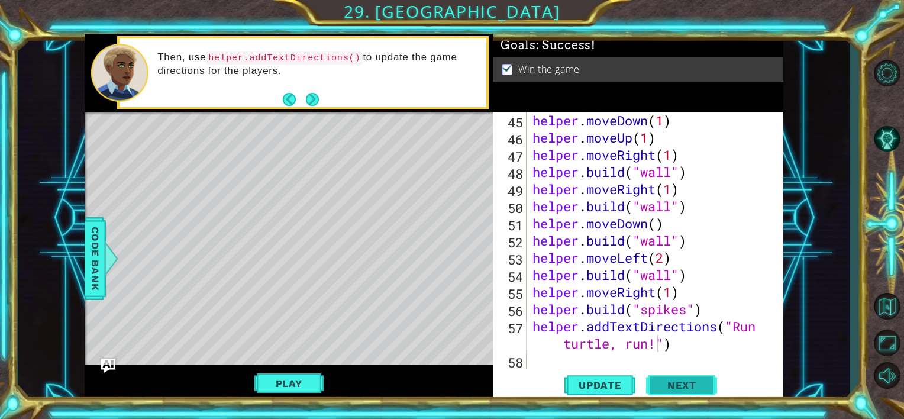
click at [671, 383] on span "Next" at bounding box center [682, 385] width 53 height 12
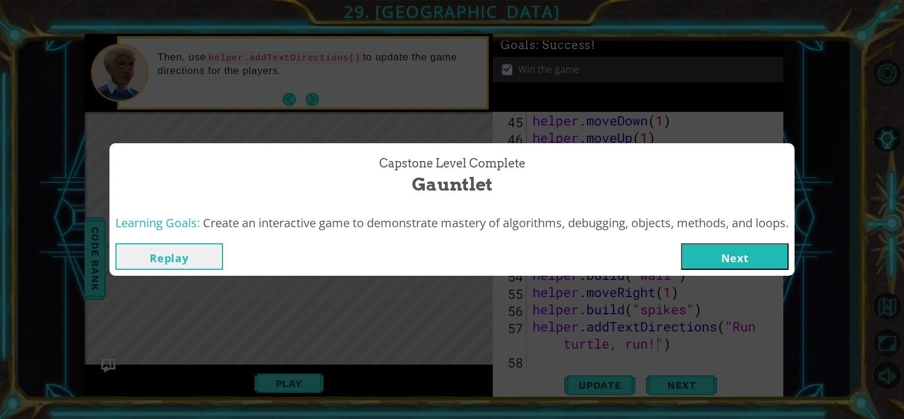
click at [209, 257] on button "Replay" at bounding box center [169, 256] width 108 height 27
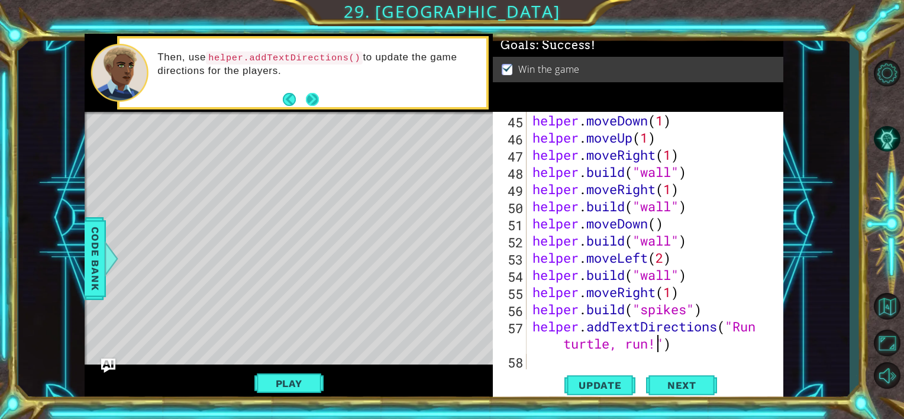
click at [315, 98] on button "Next" at bounding box center [312, 99] width 13 height 13
click at [318, 97] on button "Next" at bounding box center [312, 99] width 13 height 13
click at [677, 384] on span "Next" at bounding box center [682, 386] width 53 height 12
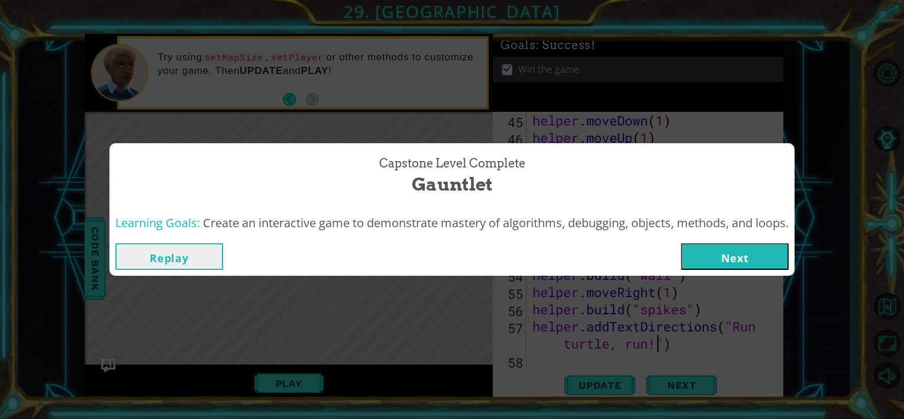
click at [716, 253] on button "Next" at bounding box center [735, 256] width 108 height 27
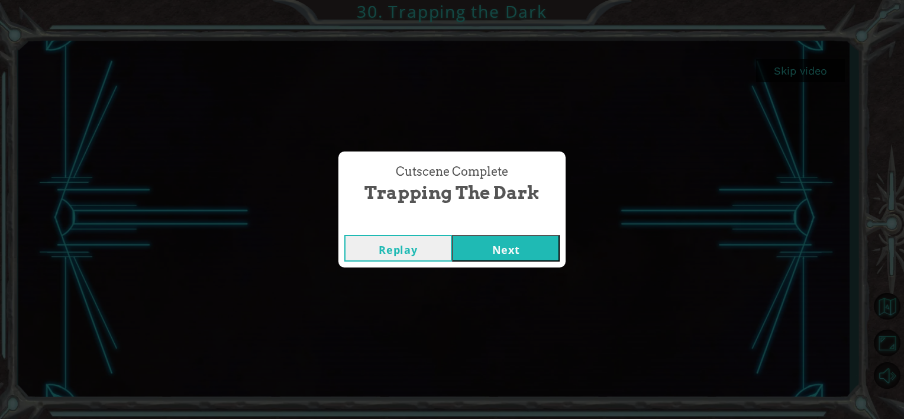
click at [536, 249] on button "Next" at bounding box center [506, 248] width 108 height 27
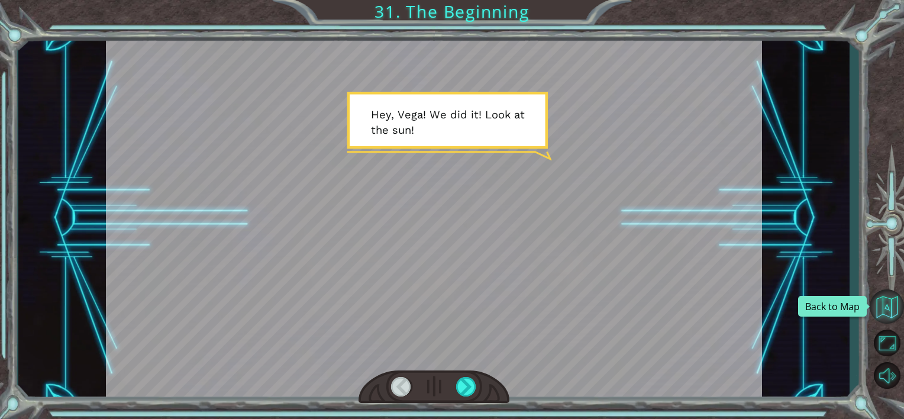
click at [891, 308] on button "Back to Map" at bounding box center [887, 306] width 34 height 34
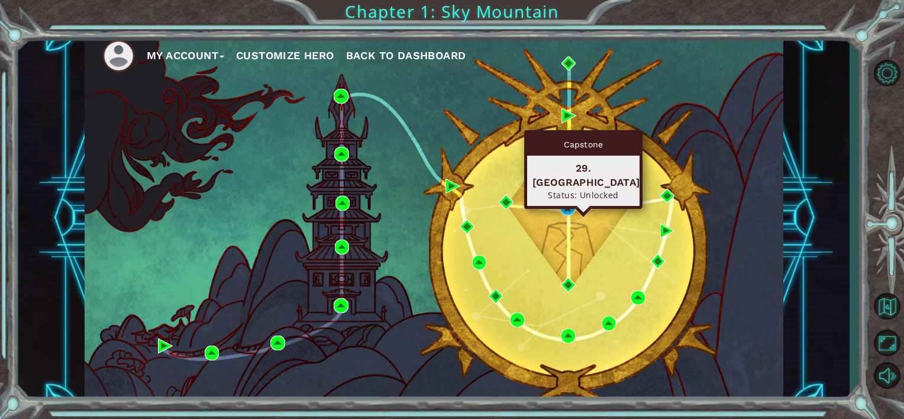
click at [564, 168] on div "29. [GEOGRAPHIC_DATA]" at bounding box center [584, 175] width 102 height 28
click at [567, 207] on img at bounding box center [568, 208] width 15 height 15
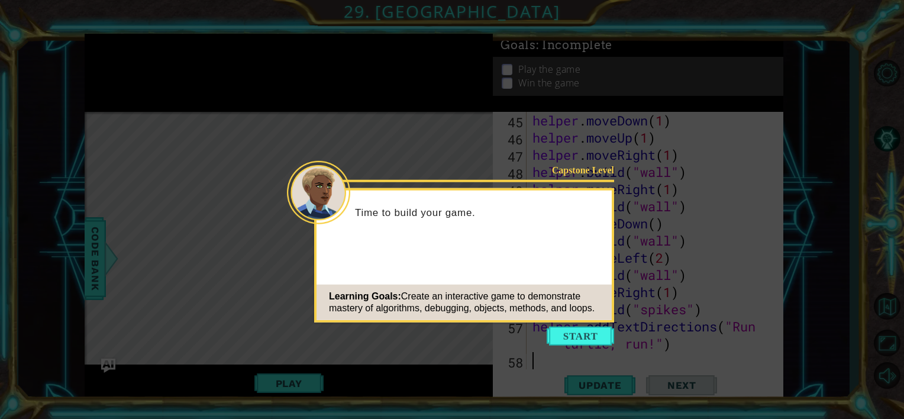
scroll to position [807, 0]
click at [575, 327] on button "Start" at bounding box center [580, 336] width 67 height 19
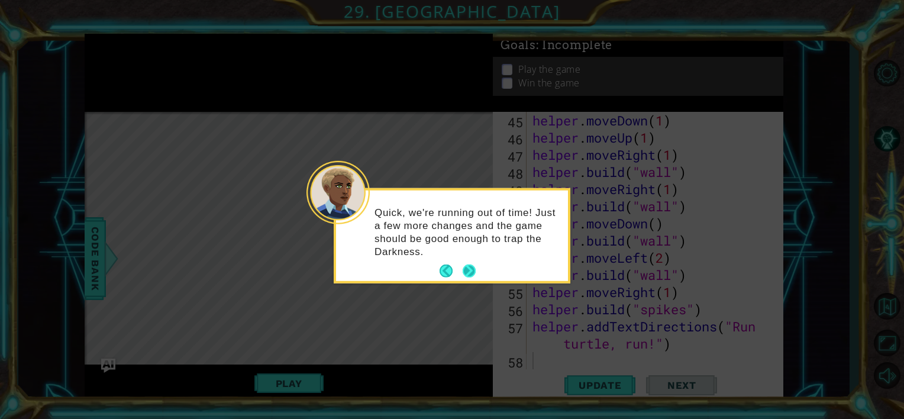
click at [469, 270] on button "Next" at bounding box center [469, 271] width 13 height 13
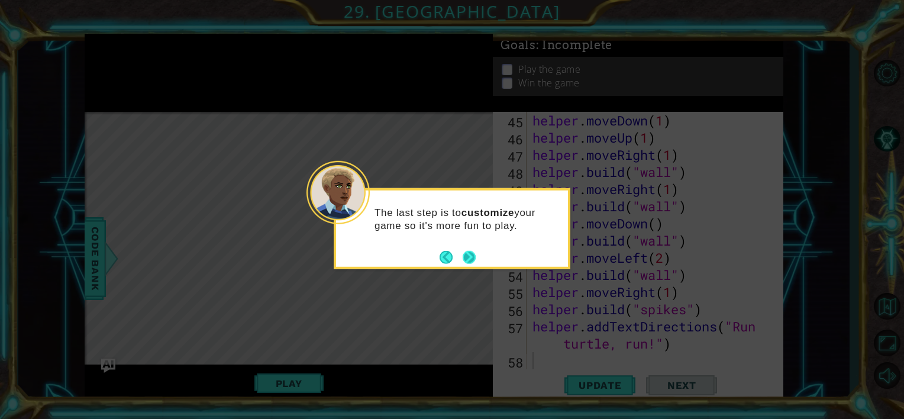
click at [471, 252] on button "Next" at bounding box center [469, 256] width 13 height 13
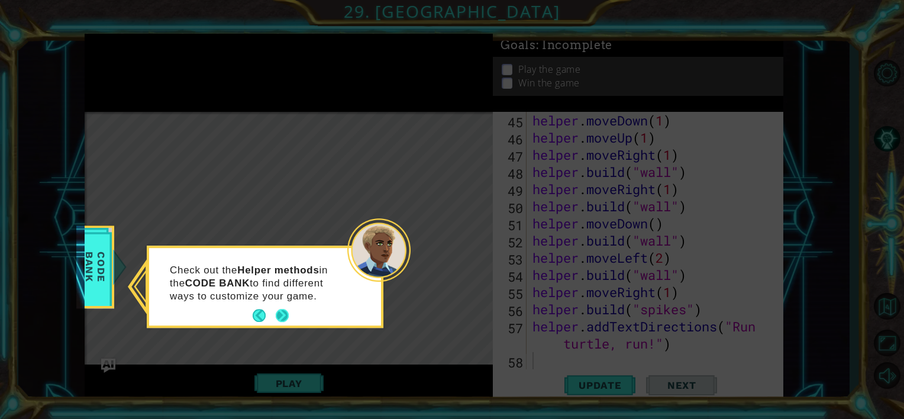
click at [279, 321] on button "Next" at bounding box center [282, 316] width 13 height 13
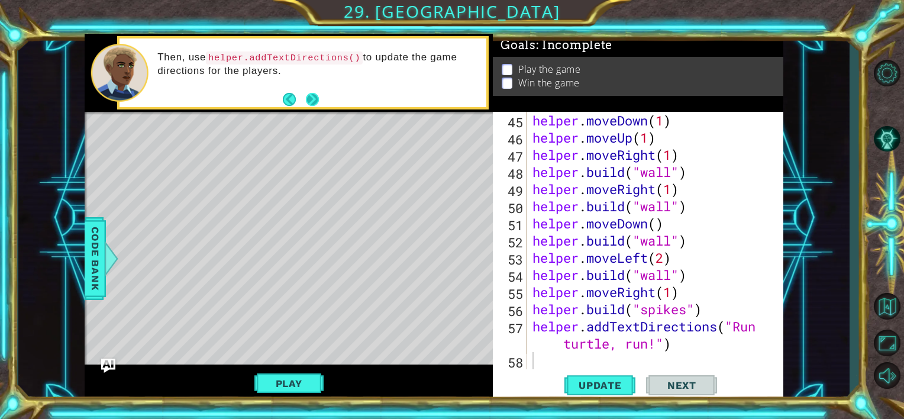
click at [313, 98] on button "Next" at bounding box center [312, 99] width 13 height 13
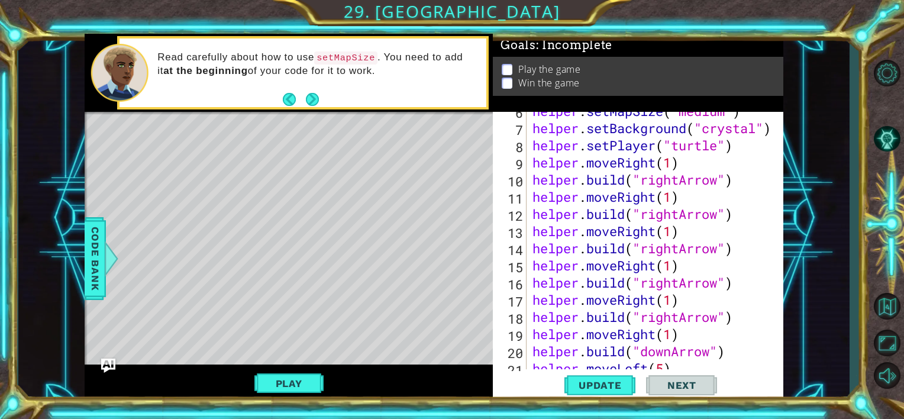
scroll to position [72, 0]
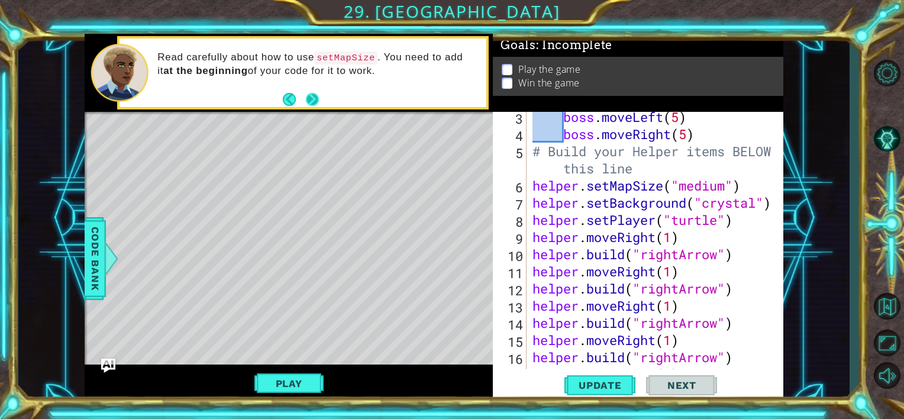
click at [307, 95] on button "Next" at bounding box center [312, 99] width 13 height 13
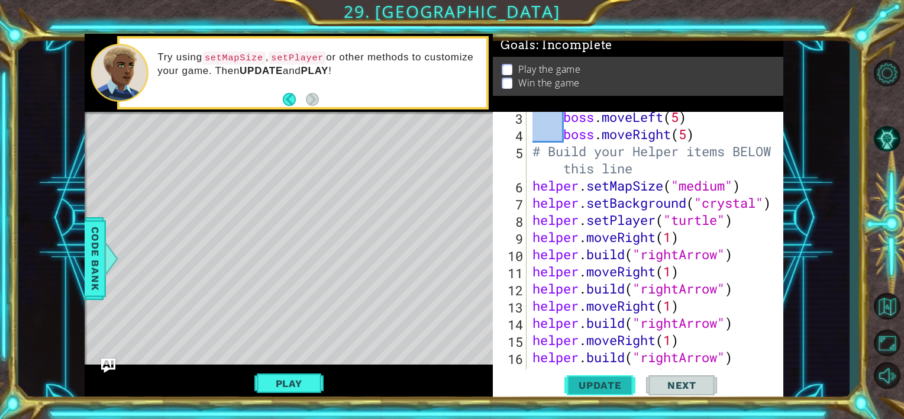
click at [594, 383] on span "Update" at bounding box center [600, 385] width 67 height 12
click at [289, 385] on button "Play" at bounding box center [289, 383] width 69 height 22
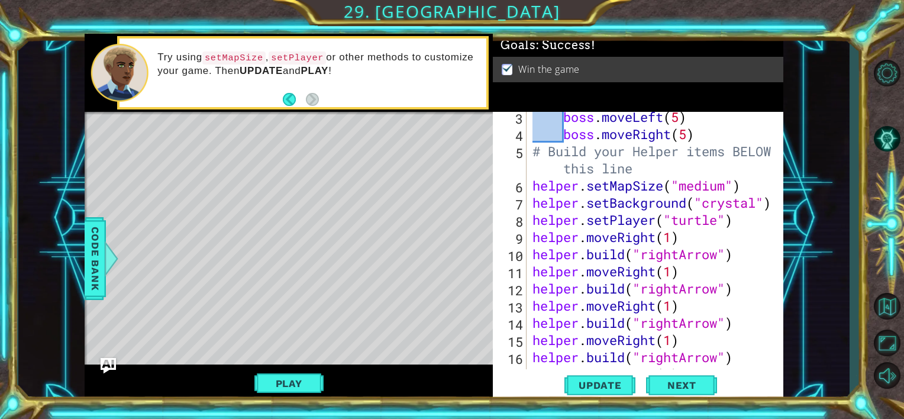
click at [107, 360] on img "Ask AI" at bounding box center [108, 365] width 15 height 15
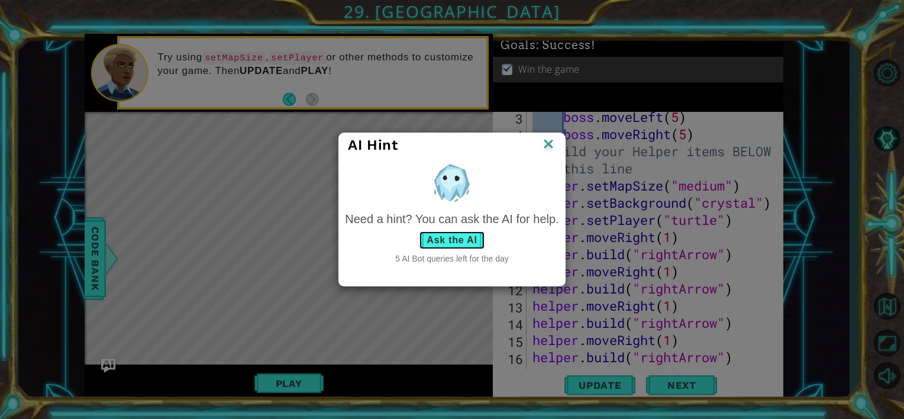
click at [447, 244] on button "Ask the AI" at bounding box center [452, 240] width 66 height 19
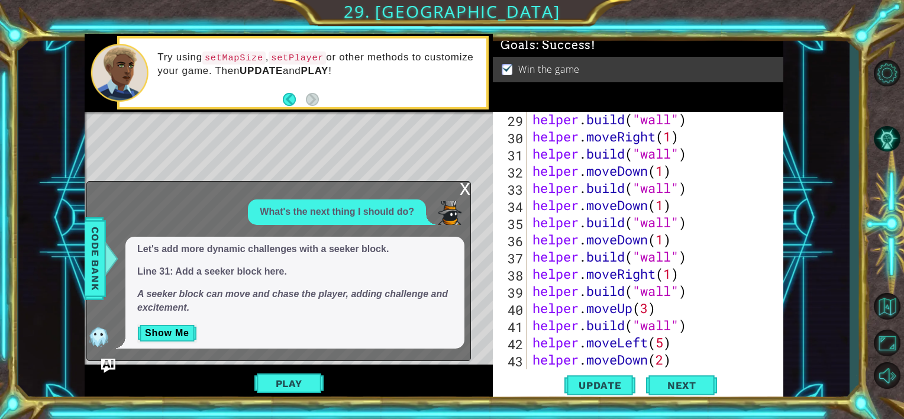
scroll to position [533, 0]
click at [693, 146] on div "helper . build ( "wall" ) helper . moveRight ( 1 ) helper . build ( "wall" ) he…" at bounding box center [653, 257] width 247 height 292
click at [691, 140] on div "helper . build ( "wall" ) helper . moveRight ( 1 ) helper . build ( "wall" ) he…" at bounding box center [653, 257] width 247 height 292
type textarea "helper.moveRight(1)"
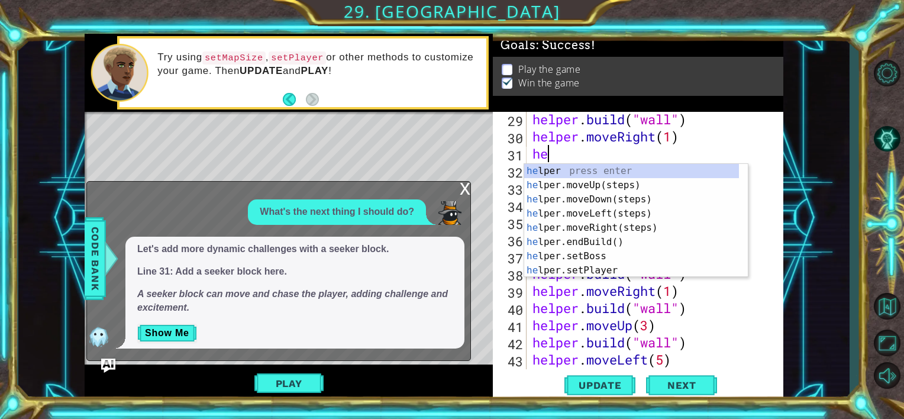
scroll to position [0, 0]
type textarea "h"
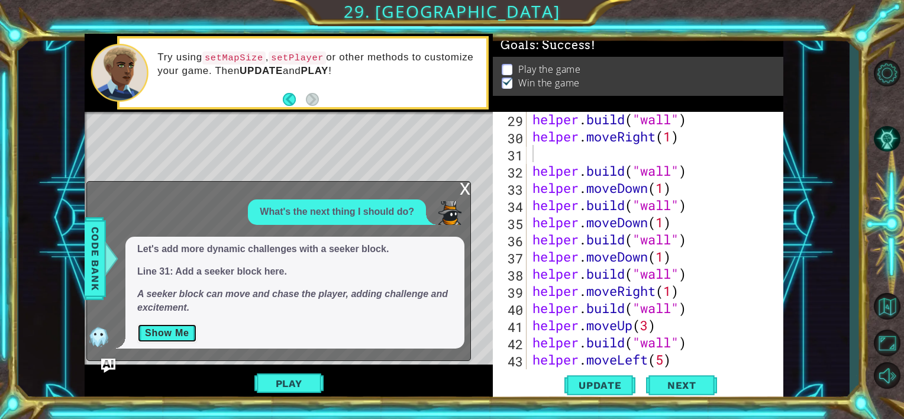
click at [179, 334] on button "Show Me" at bounding box center [167, 333] width 60 height 19
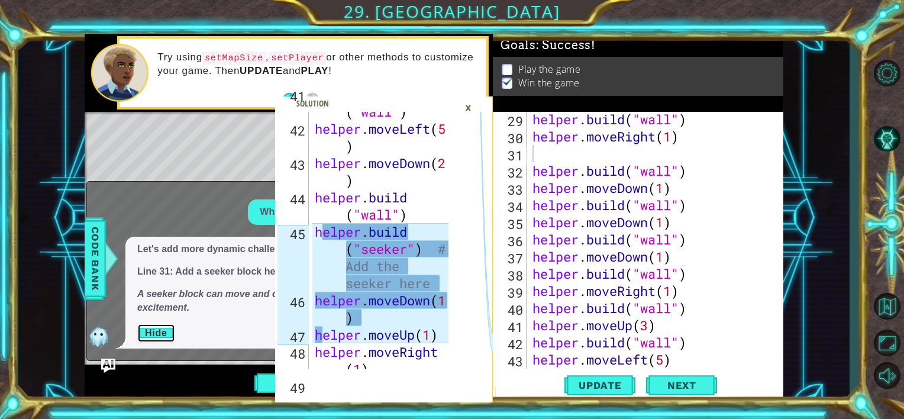
scroll to position [1602, 0]
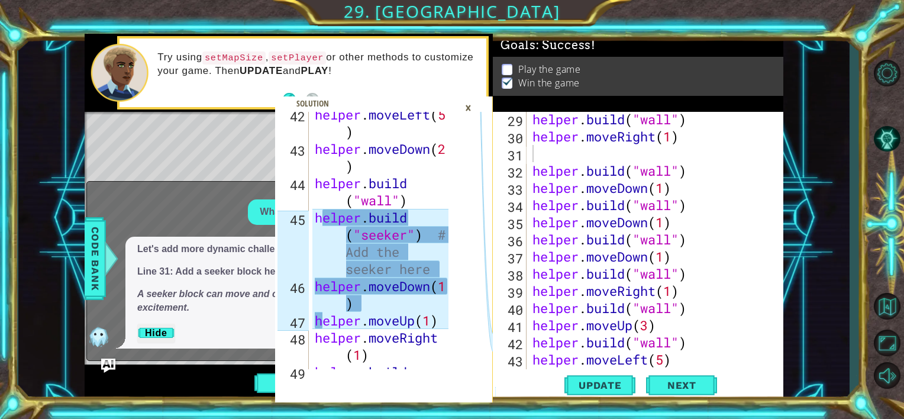
click at [313, 216] on div "helper . moveLeft ( 5 ) helper . moveDown ( 2 ) helper . build ( "wall" ) helpe…" at bounding box center [384, 269] width 142 height 326
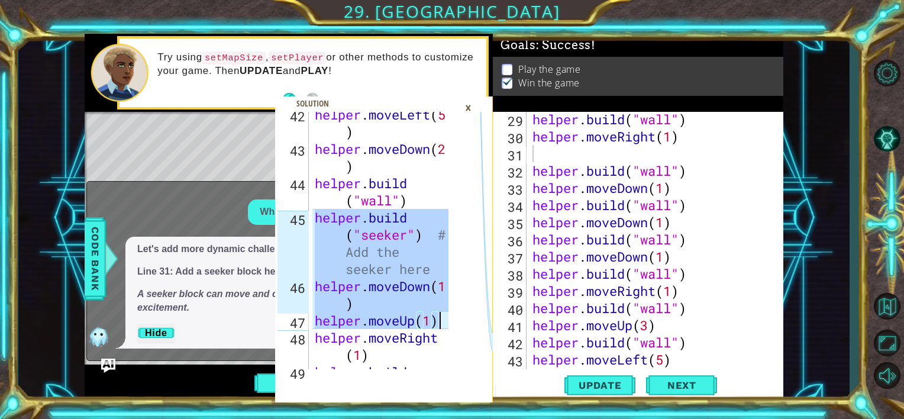
drag, startPoint x: 313, startPoint y: 216, endPoint x: 441, endPoint y: 322, distance: 166.5
click at [441, 322] on div "helper . moveLeft ( 5 ) helper . moveDown ( 2 ) helper . build ( "wall" ) helpe…" at bounding box center [384, 269] width 142 height 326
drag, startPoint x: 441, startPoint y: 322, endPoint x: 474, endPoint y: 381, distance: 67.6
click at [561, 374] on div "Update Next" at bounding box center [641, 385] width 291 height 29
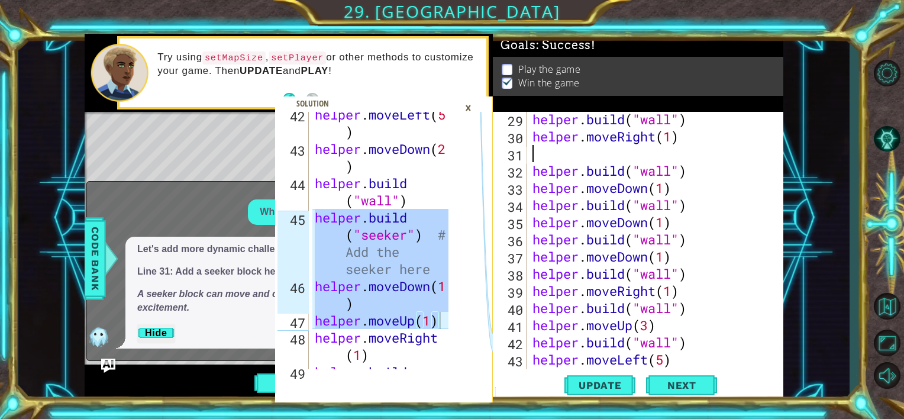
click at [313, 215] on div "helper . moveLeft ( 5 ) helper . moveDown ( 2 ) helper . build ( "wall" ) helpe…" at bounding box center [381, 240] width 136 height 257
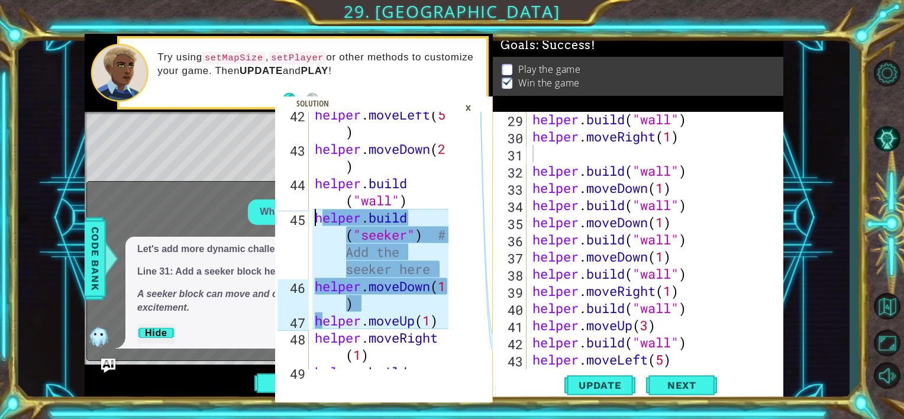
click at [315, 215] on div "helper . moveLeft ( 5 ) helper . moveDown ( 2 ) helper . build ( "wall" ) helpe…" at bounding box center [384, 269] width 142 height 326
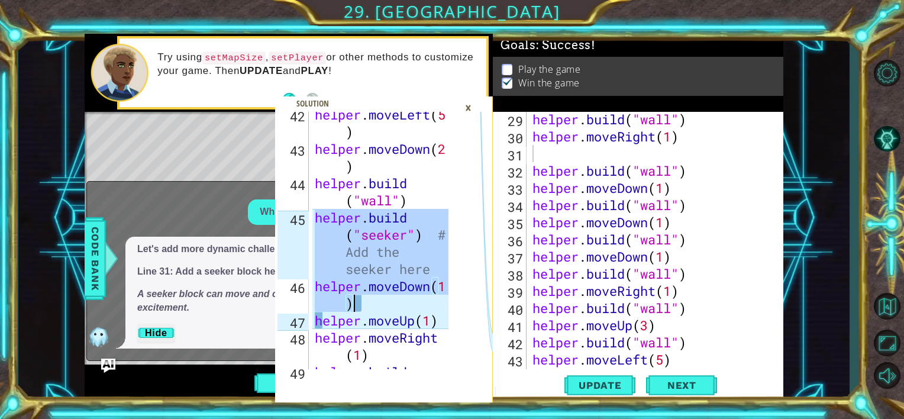
drag, startPoint x: 317, startPoint y: 214, endPoint x: 363, endPoint y: 305, distance: 101.9
click at [363, 305] on div "helper . moveLeft ( 5 ) helper . moveDown ( 2 ) helper . build ( "wall" ) helpe…" at bounding box center [384, 269] width 142 height 326
type textarea "helper.build("seeker") # Add the seeker here helper.moveDown(1)"
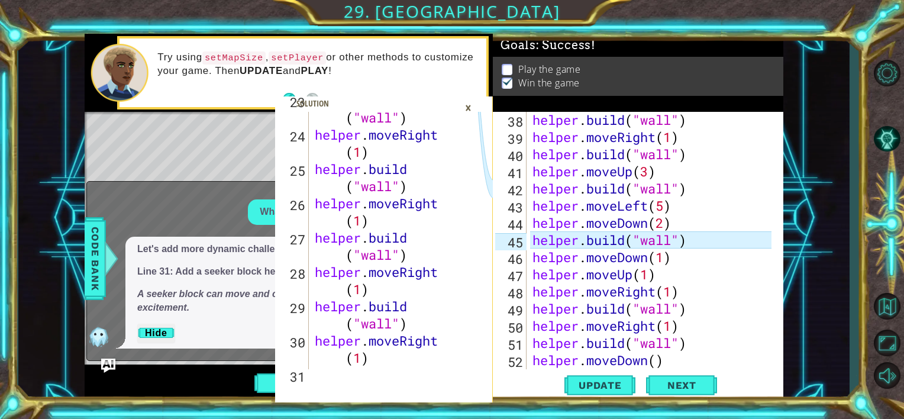
scroll to position [981, 0]
